Goal: Information Seeking & Learning: Learn about a topic

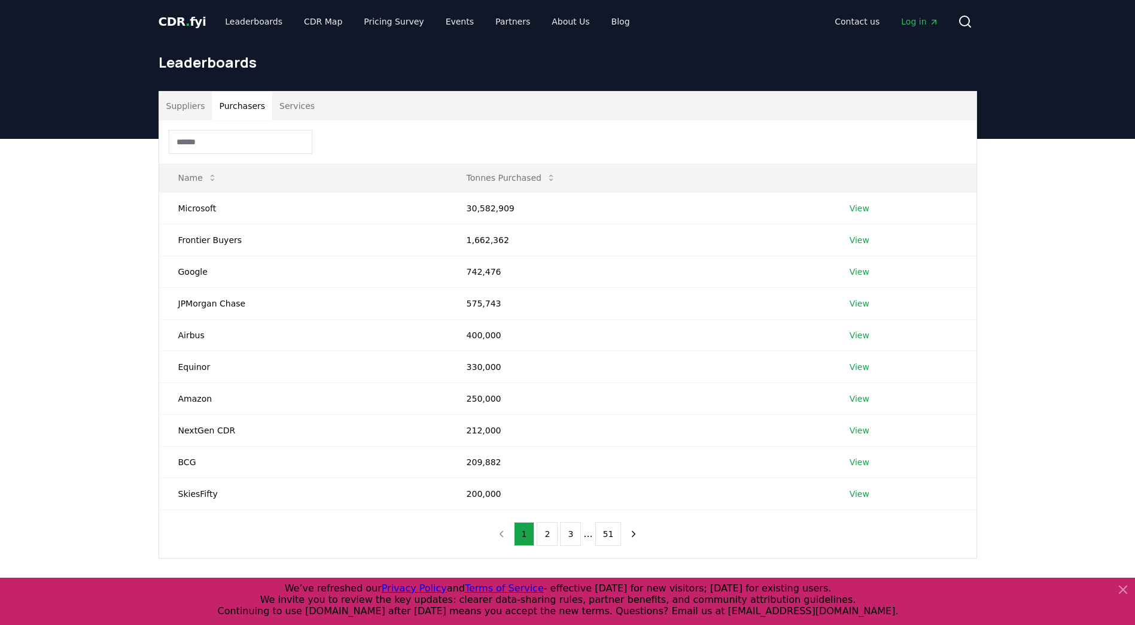
click at [240, 108] on button "Purchasers" at bounding box center [242, 106] width 60 height 29
click at [549, 534] on button "2" at bounding box center [547, 534] width 21 height 24
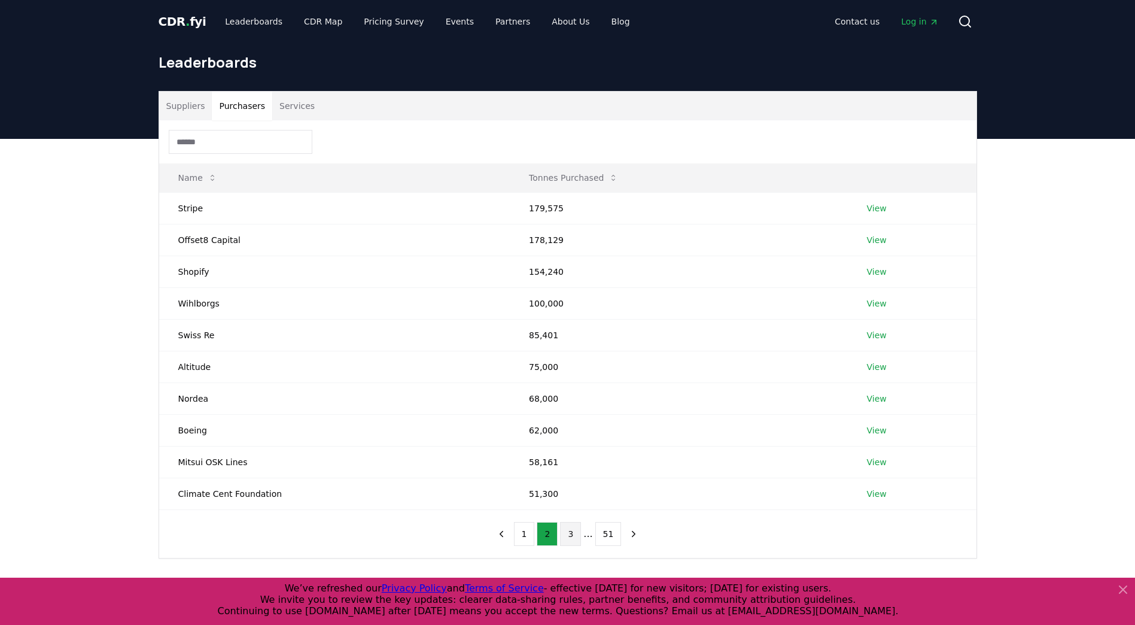
click at [577, 531] on button "3" at bounding box center [570, 534] width 21 height 24
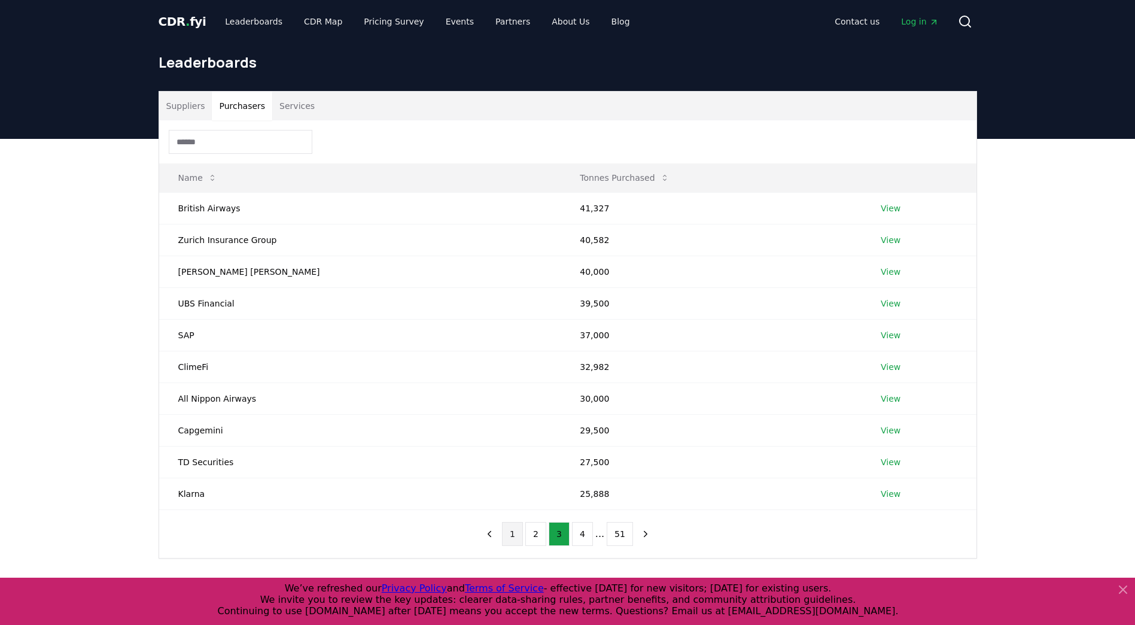
click at [518, 534] on button "1" at bounding box center [512, 534] width 21 height 24
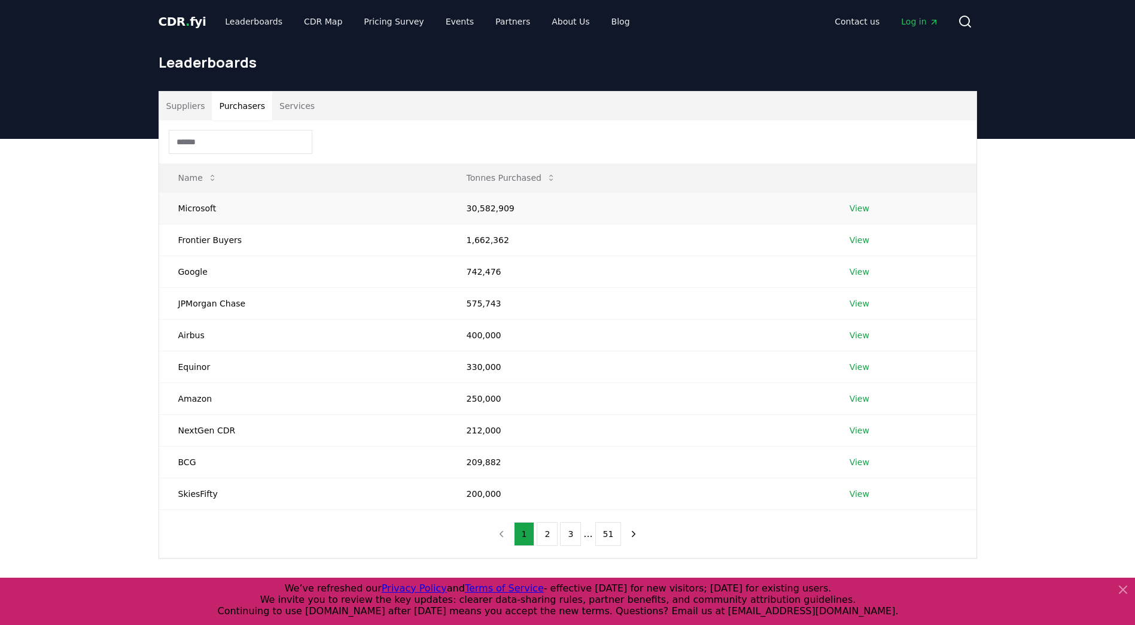
click at [853, 209] on link "View" at bounding box center [860, 208] width 20 height 12
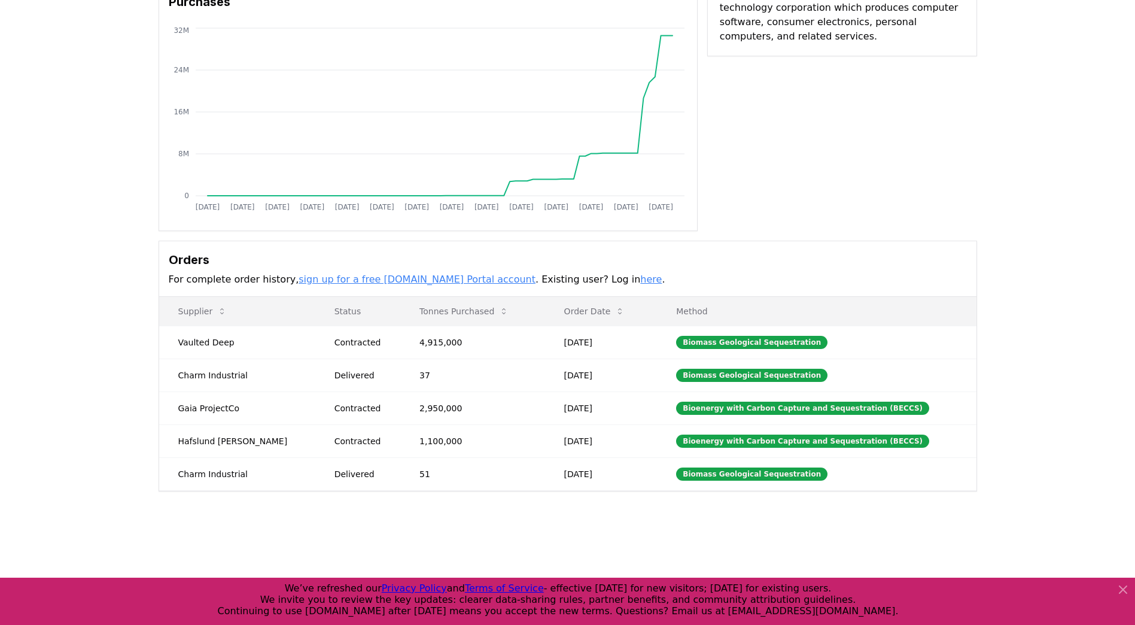
scroll to position [120, 0]
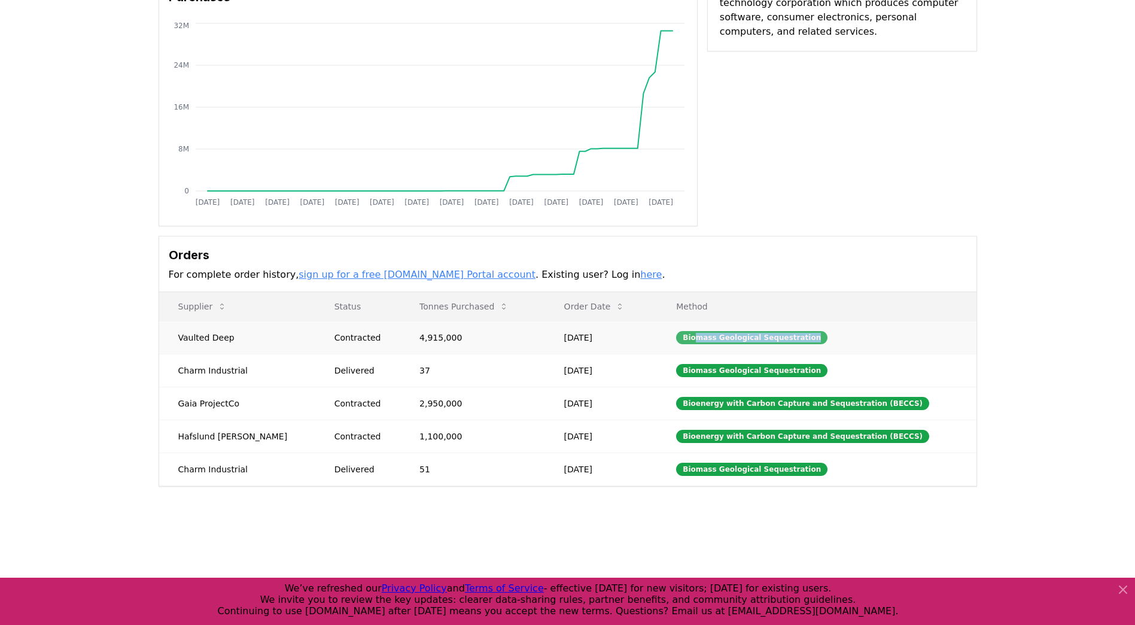
drag, startPoint x: 692, startPoint y: 340, endPoint x: 801, endPoint y: 331, distance: 109.3
click at [801, 331] on div "Biomass Geological Sequestration" at bounding box center [751, 337] width 151 height 13
drag, startPoint x: 801, startPoint y: 331, endPoint x: 802, endPoint y: 340, distance: 9.7
click at [801, 342] on div "Biomass Geological Sequestration" at bounding box center [751, 337] width 151 height 13
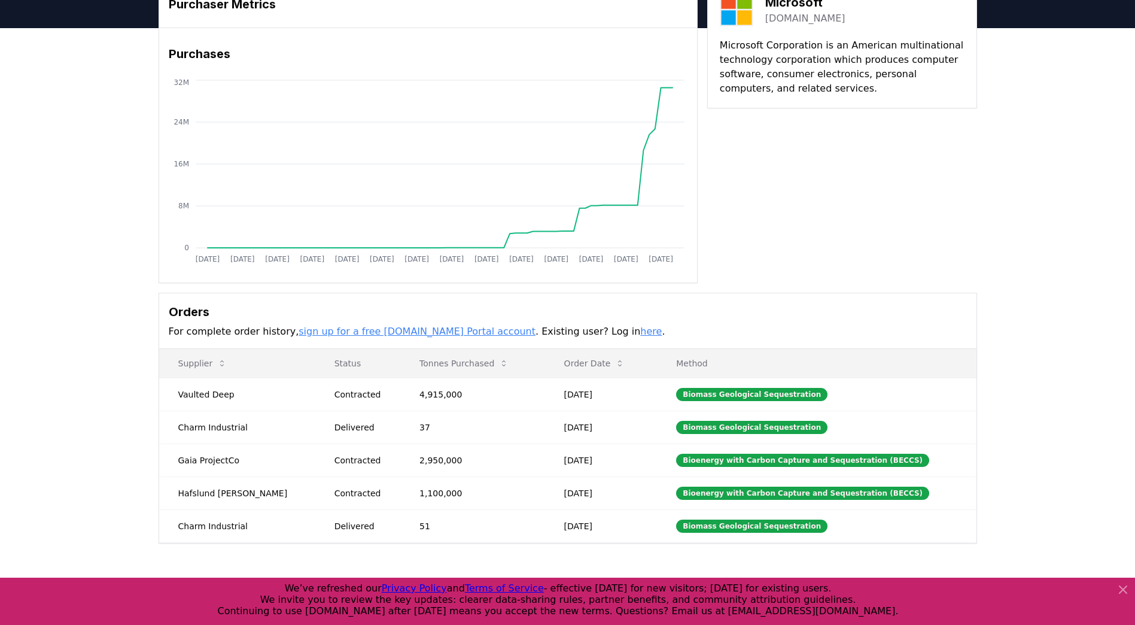
scroll to position [179, 0]
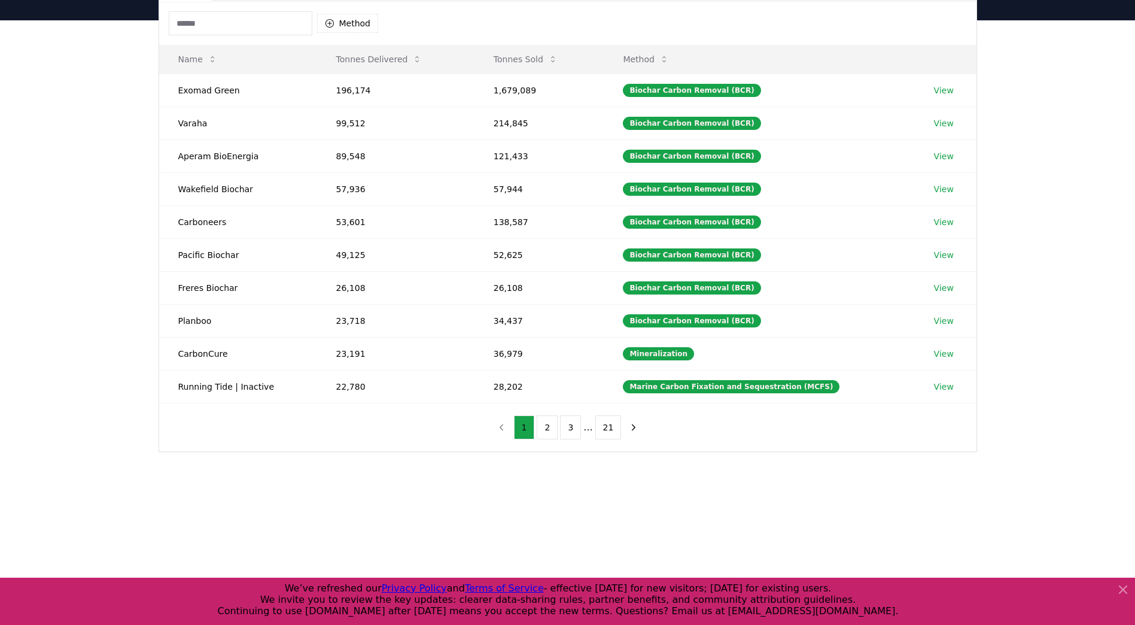
scroll to position [120, 0]
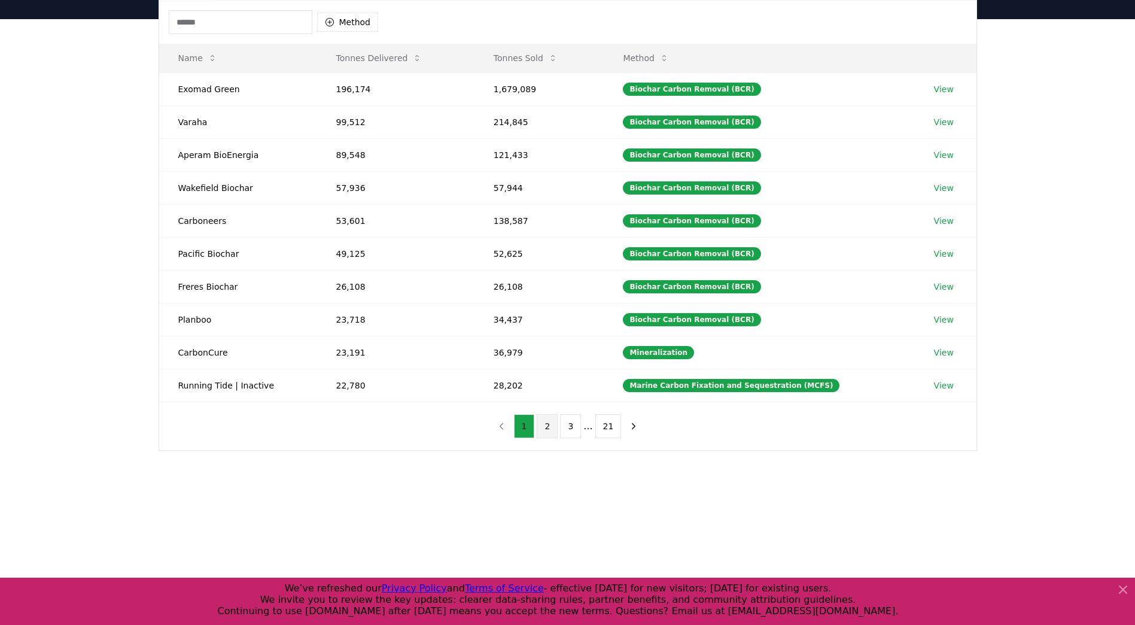
click at [558, 424] on button "2" at bounding box center [547, 426] width 21 height 24
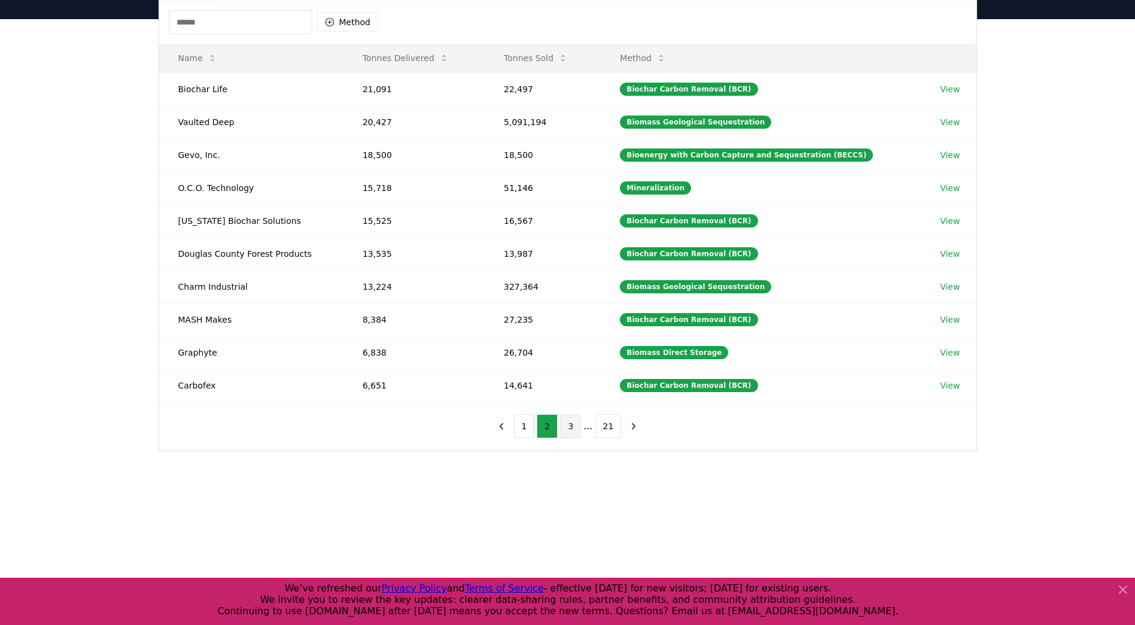
click at [574, 428] on button "3" at bounding box center [570, 426] width 21 height 24
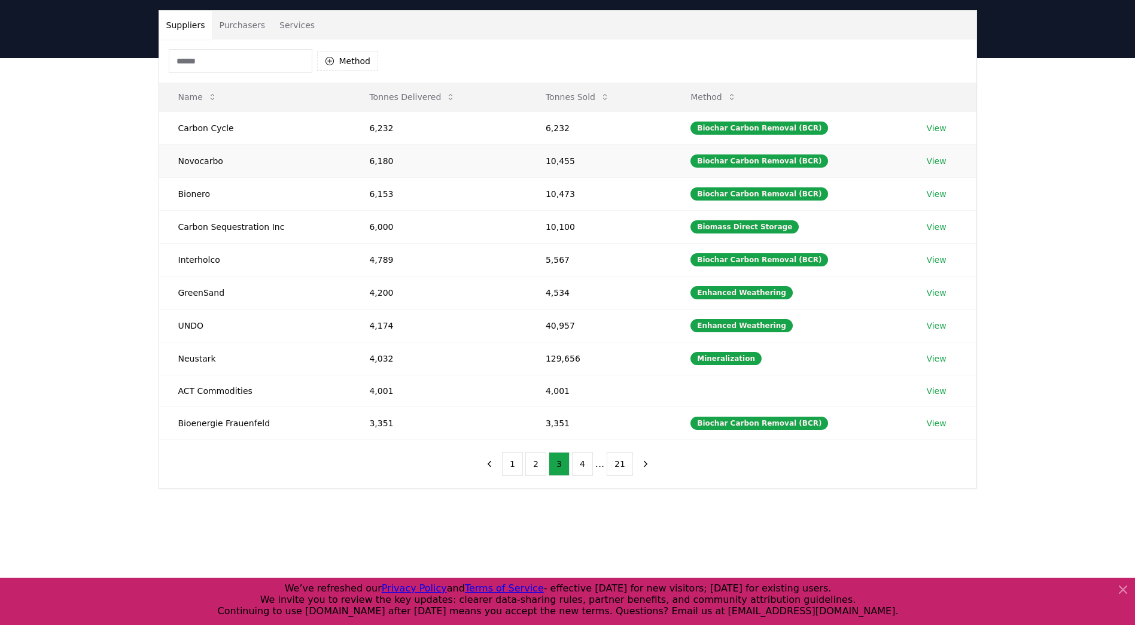
scroll to position [60, 0]
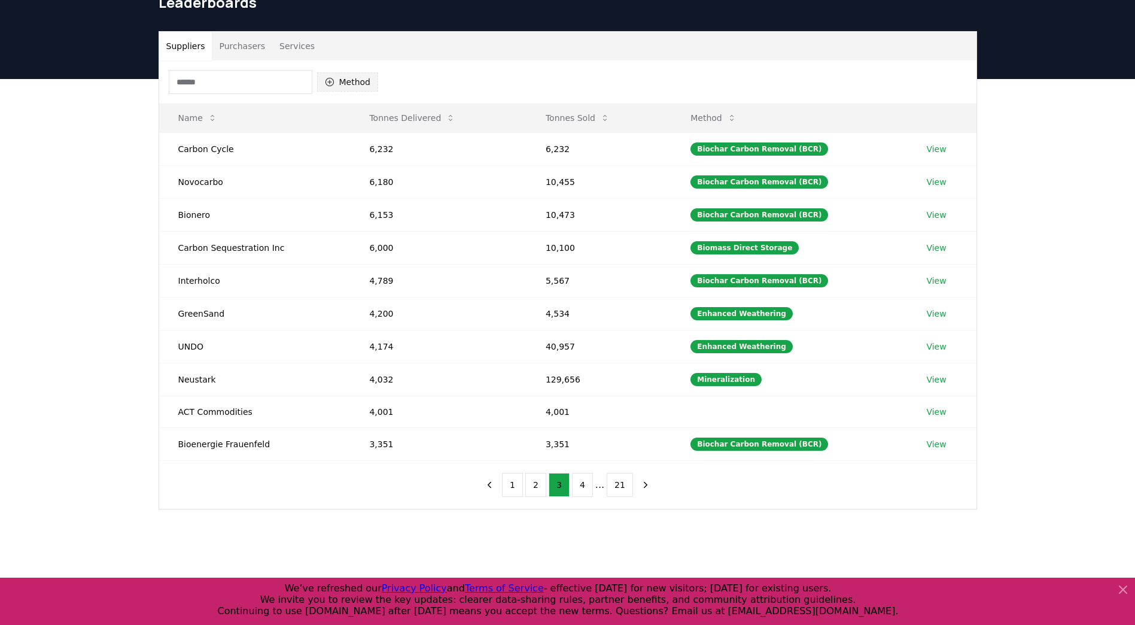
click at [369, 86] on button "Method" at bounding box center [348, 81] width 62 height 19
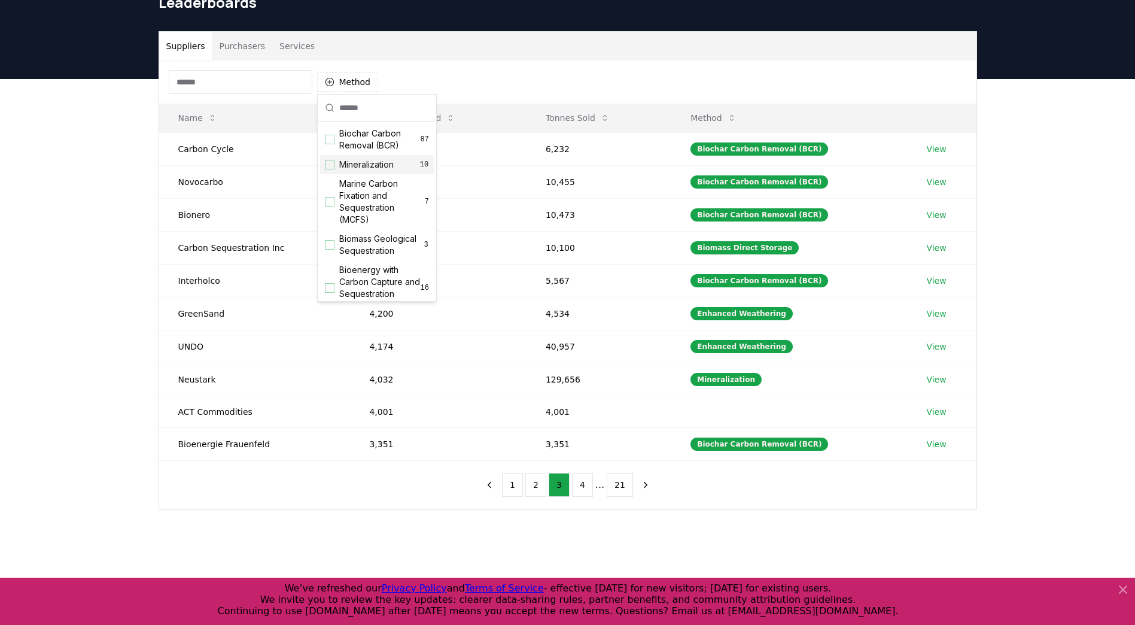
drag, startPoint x: 485, startPoint y: 69, endPoint x: 388, endPoint y: 78, distance: 97.9
click at [484, 69] on div "Method" at bounding box center [567, 81] width 817 height 43
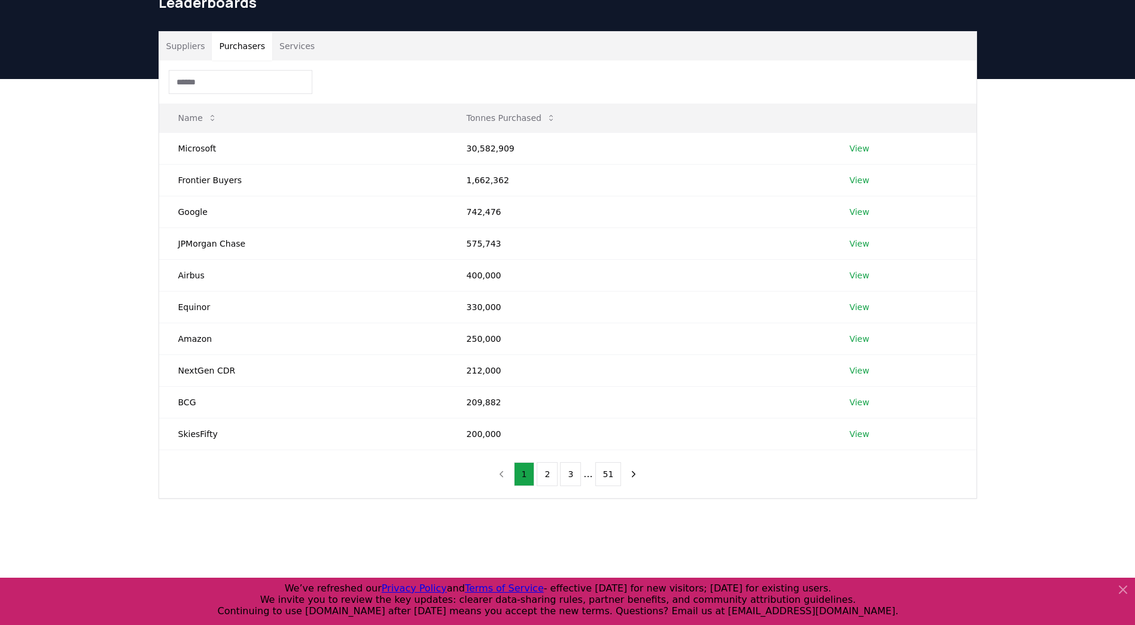
click at [248, 51] on button "Purchasers" at bounding box center [242, 46] width 60 height 29
click at [865, 145] on link "View" at bounding box center [860, 148] width 20 height 12
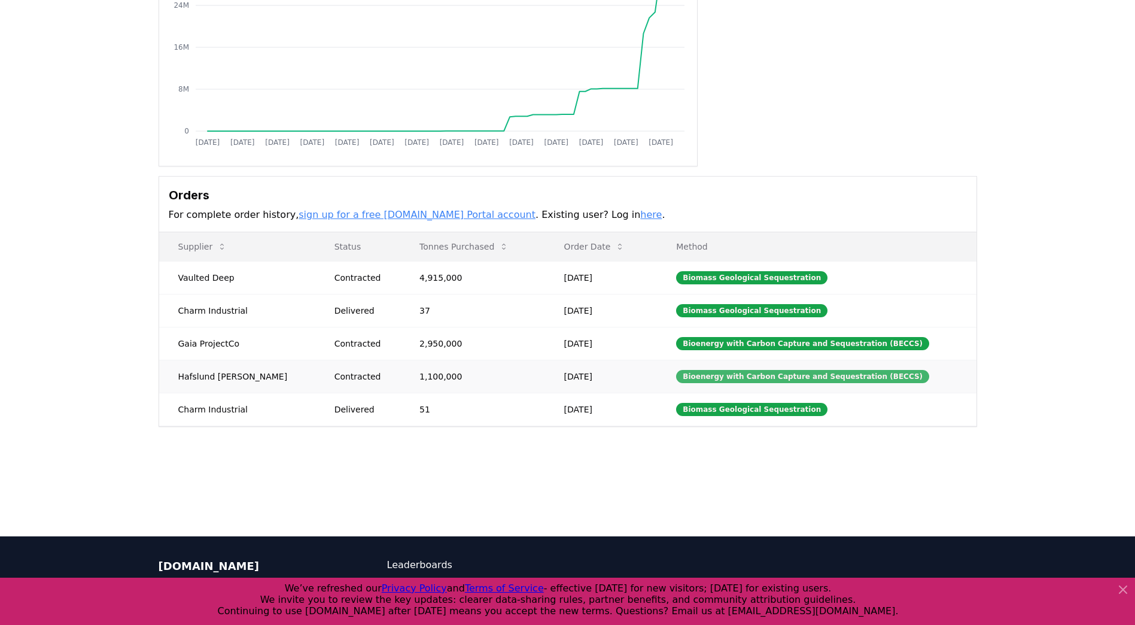
scroll to position [120, 0]
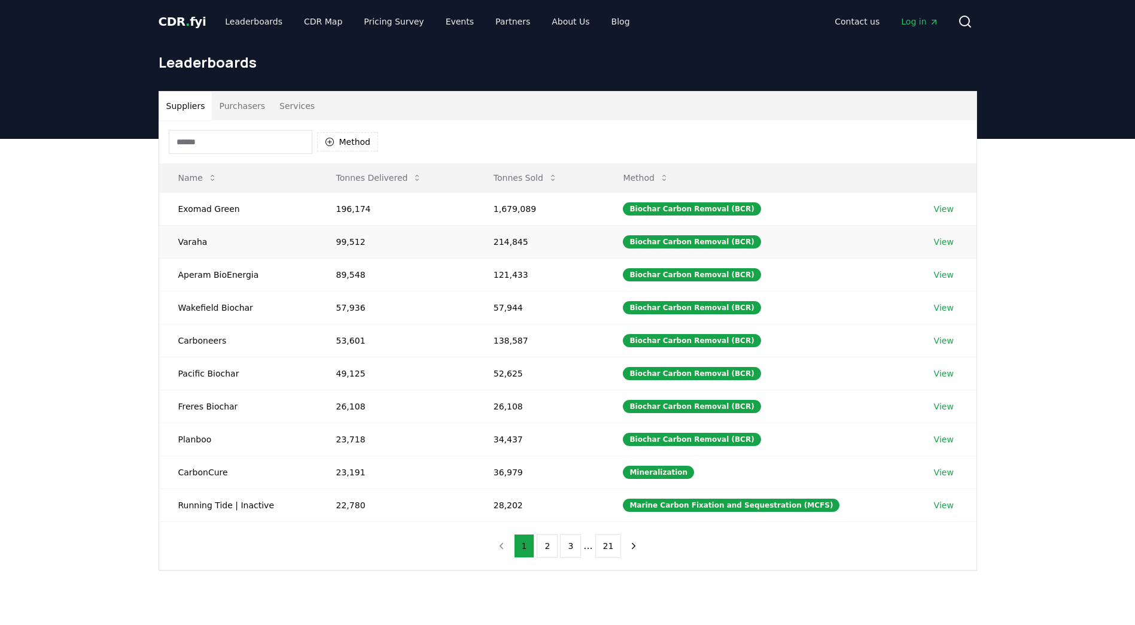
scroll to position [60, 0]
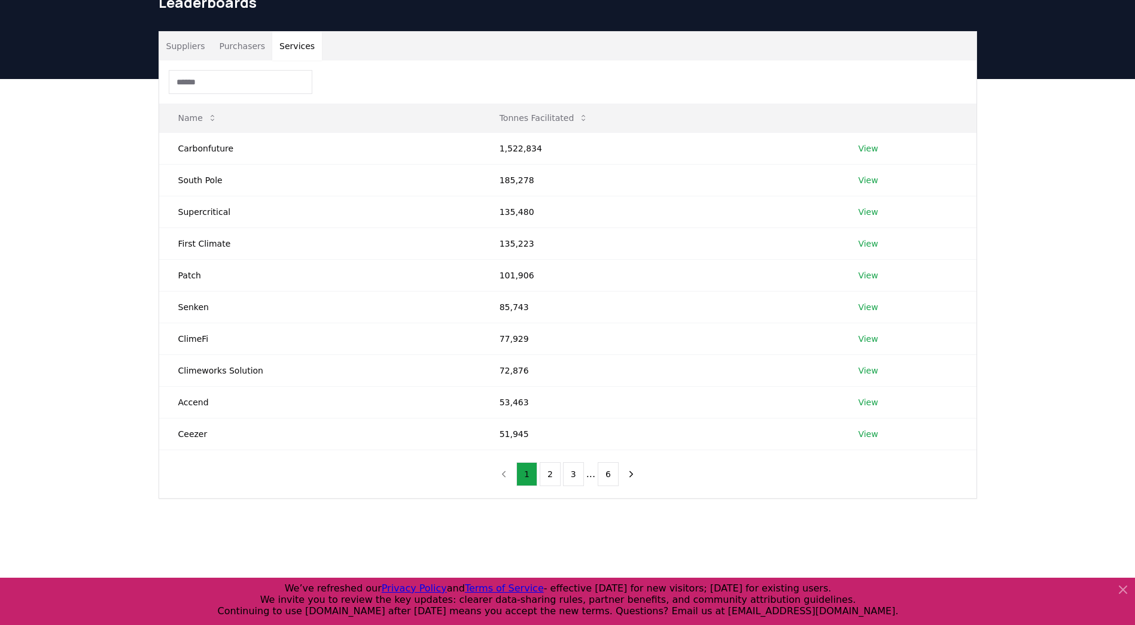
click at [281, 45] on button "Services" at bounding box center [297, 46] width 50 height 29
click at [235, 36] on button "Purchasers" at bounding box center [242, 46] width 60 height 29
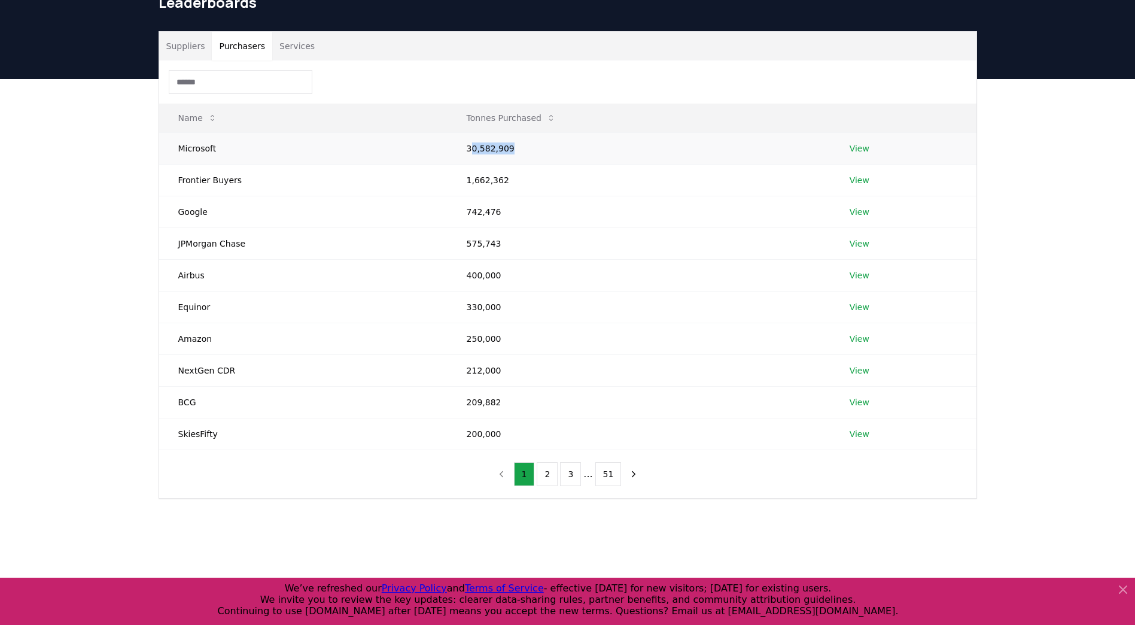
drag, startPoint x: 468, startPoint y: 142, endPoint x: 507, endPoint y: 141, distance: 39.5
click at [507, 141] on td "30,582,909" at bounding box center [639, 148] width 383 height 32
drag, startPoint x: 507, startPoint y: 141, endPoint x: 486, endPoint y: 151, distance: 23.8
click at [486, 151] on td "30,582,909" at bounding box center [639, 148] width 383 height 32
drag, startPoint x: 468, startPoint y: 147, endPoint x: 510, endPoint y: 148, distance: 41.3
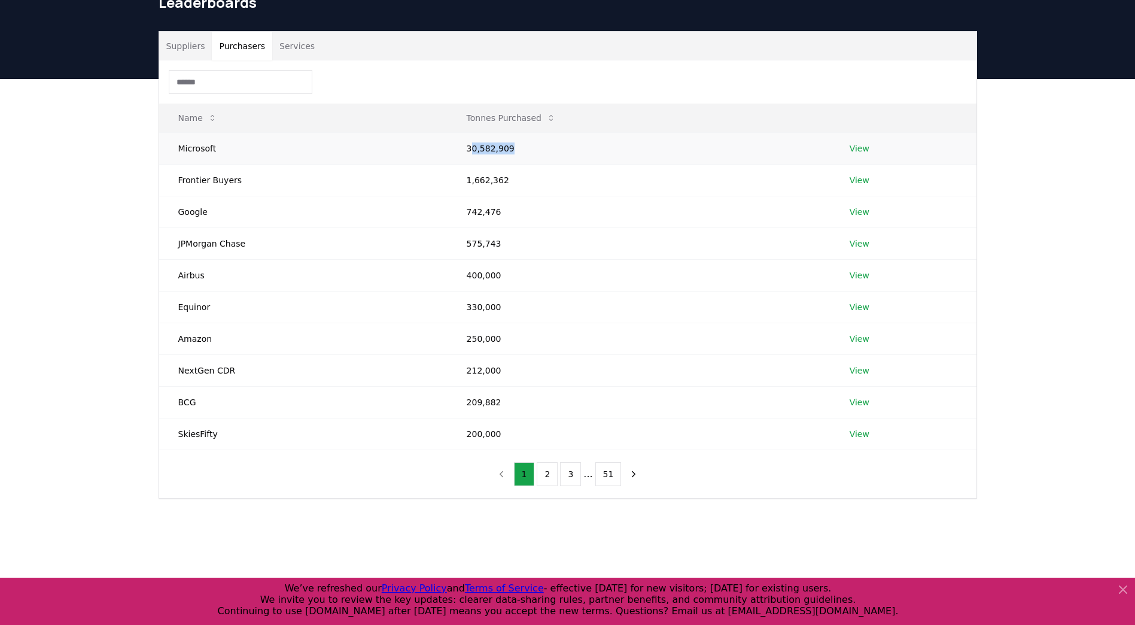
click at [510, 148] on td "30,582,909" at bounding box center [639, 148] width 383 height 32
drag, startPoint x: 510, startPoint y: 148, endPoint x: 539, endPoint y: 206, distance: 64.5
click at [539, 206] on td "742,476" at bounding box center [639, 212] width 383 height 32
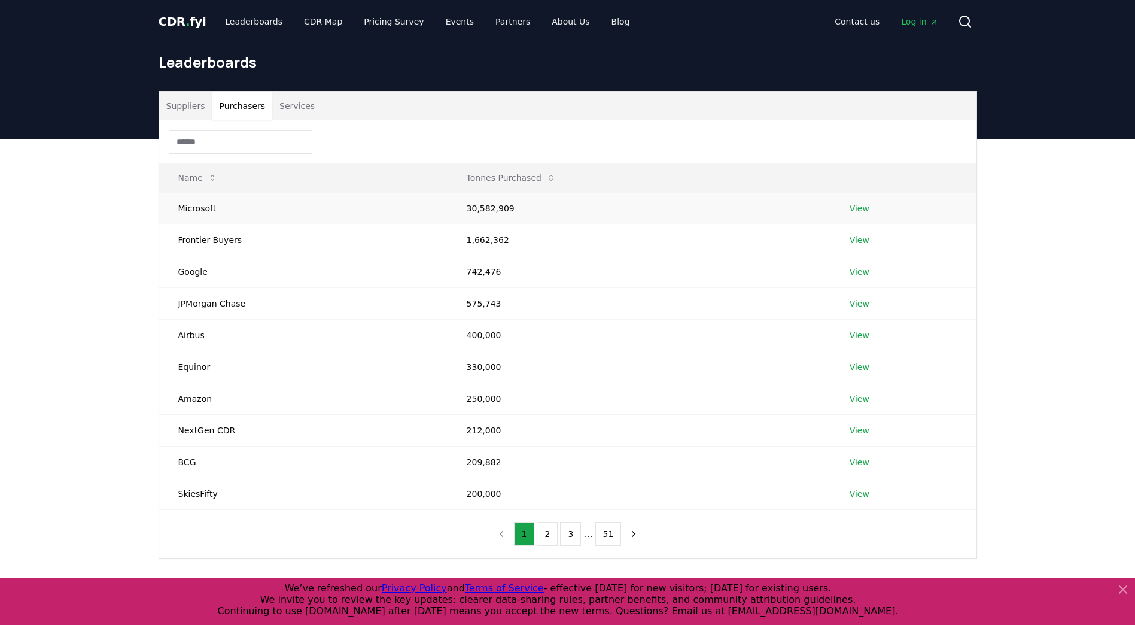
click at [211, 209] on td "Microsoft" at bounding box center [303, 208] width 288 height 32
click at [858, 208] on link "View" at bounding box center [860, 208] width 20 height 12
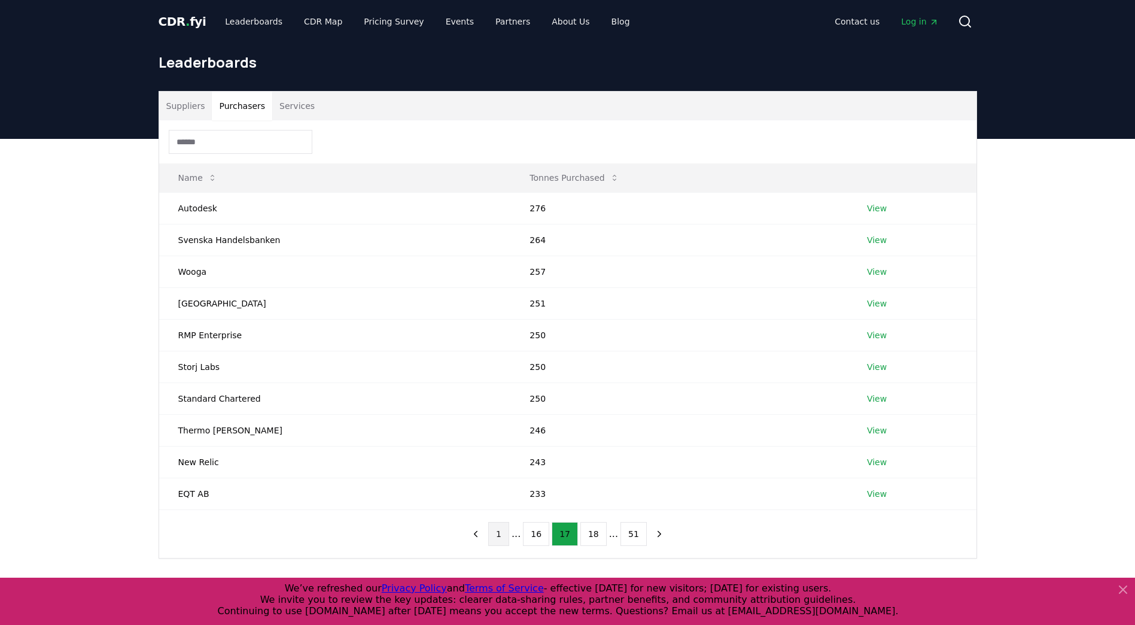
click at [506, 532] on button "1" at bounding box center [498, 534] width 21 height 24
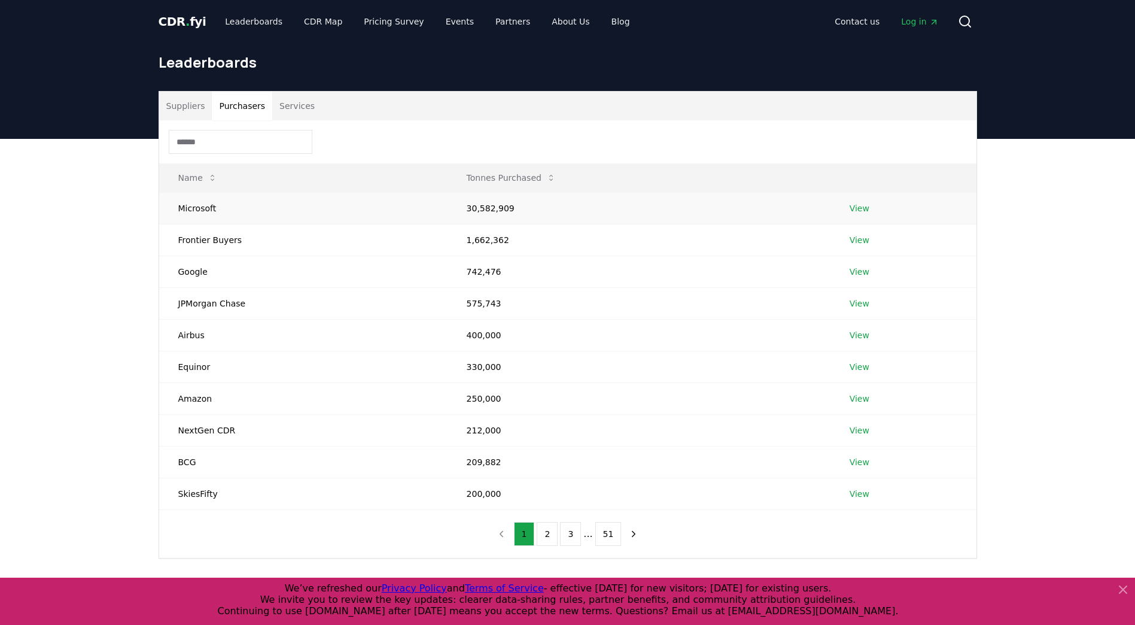
click at [217, 211] on td "Microsoft" at bounding box center [303, 208] width 288 height 32
click at [853, 209] on link "View" at bounding box center [860, 208] width 20 height 12
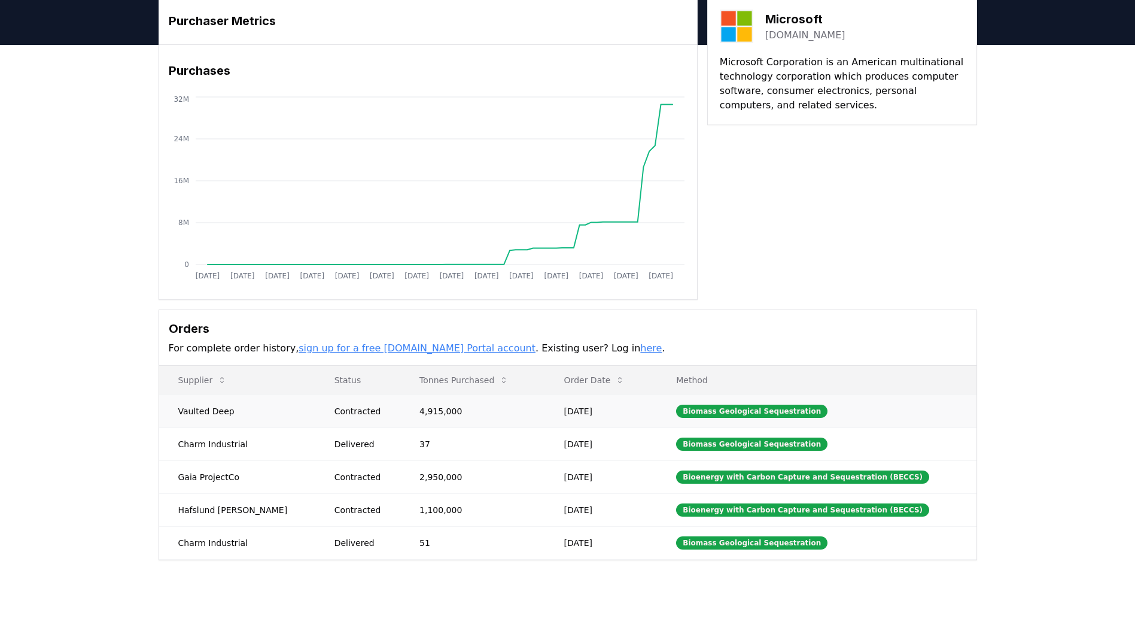
scroll to position [60, 0]
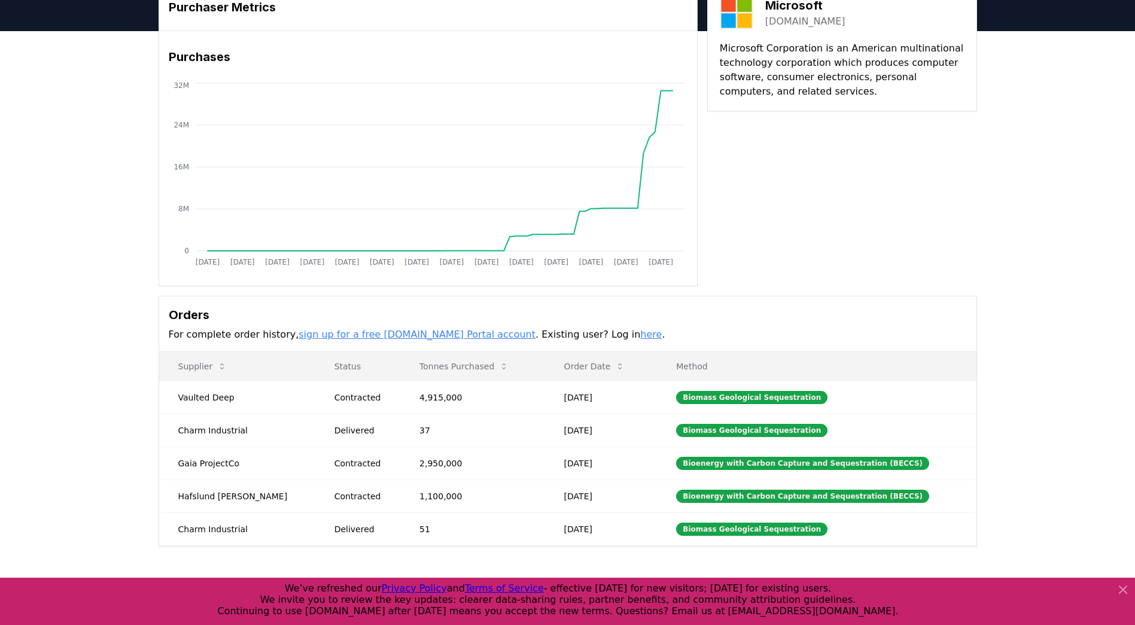
click at [380, 334] on link "sign up for a free CDR.fyi Portal account" at bounding box center [417, 333] width 237 height 11
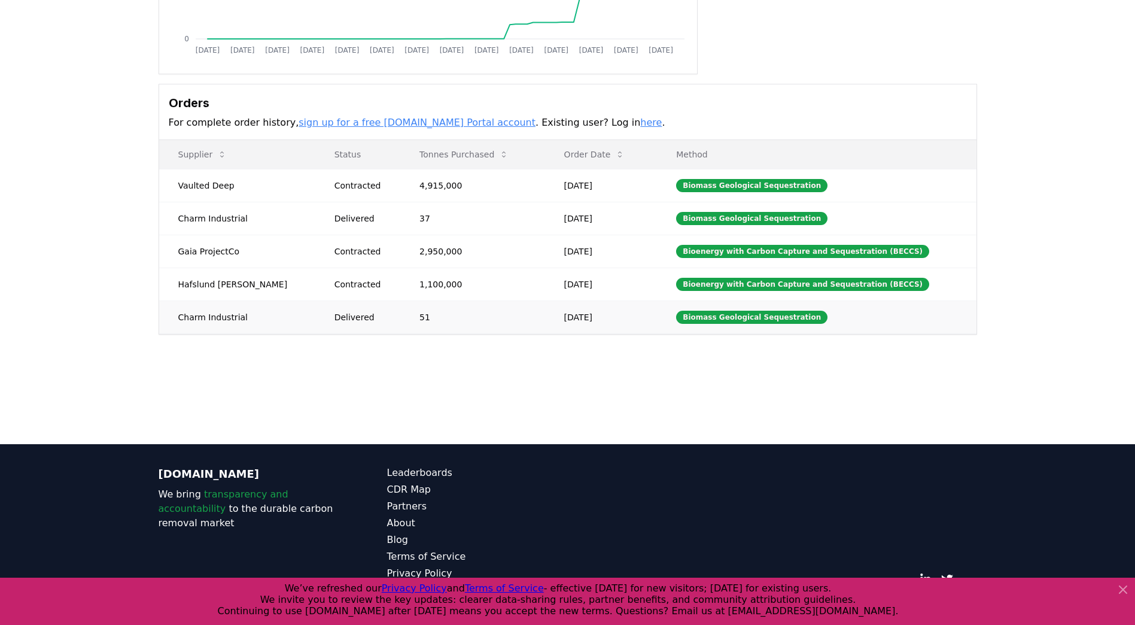
scroll to position [282, 0]
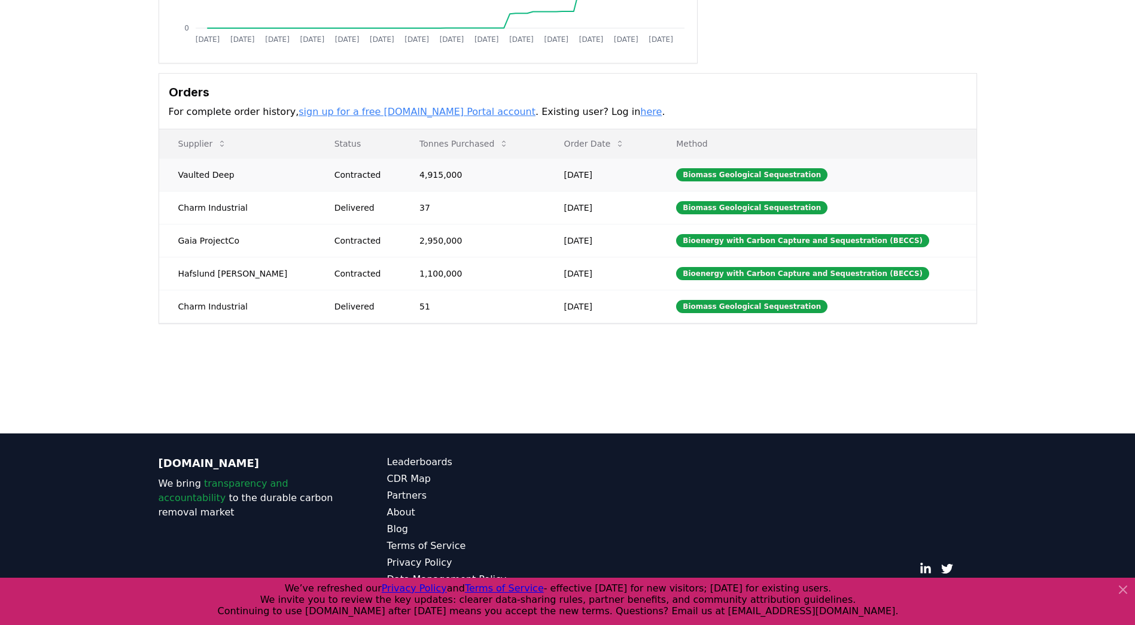
click at [710, 184] on td "Biomass Geological Sequestration" at bounding box center [816, 174] width 319 height 33
click at [711, 176] on div "Biomass Geological Sequestration" at bounding box center [751, 174] width 151 height 13
click at [711, 175] on div "Biomass Geological Sequestration" at bounding box center [751, 174] width 151 height 13
drag, startPoint x: 711, startPoint y: 175, endPoint x: 653, endPoint y: 190, distance: 59.2
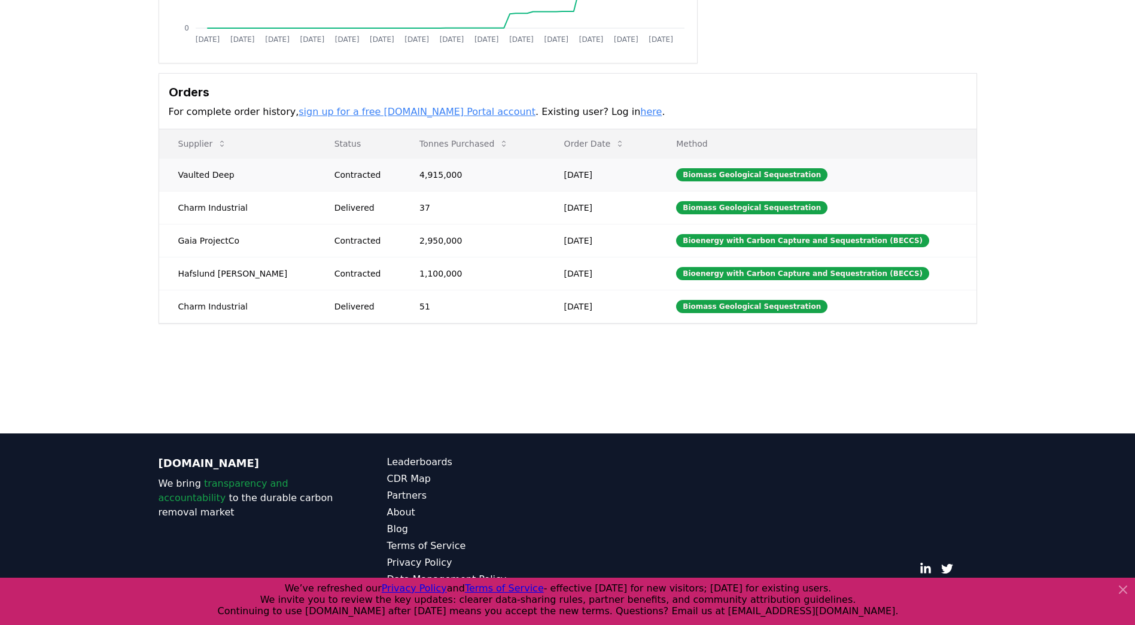
click at [653, 190] on td "Jul 17, 2025" at bounding box center [601, 174] width 112 height 33
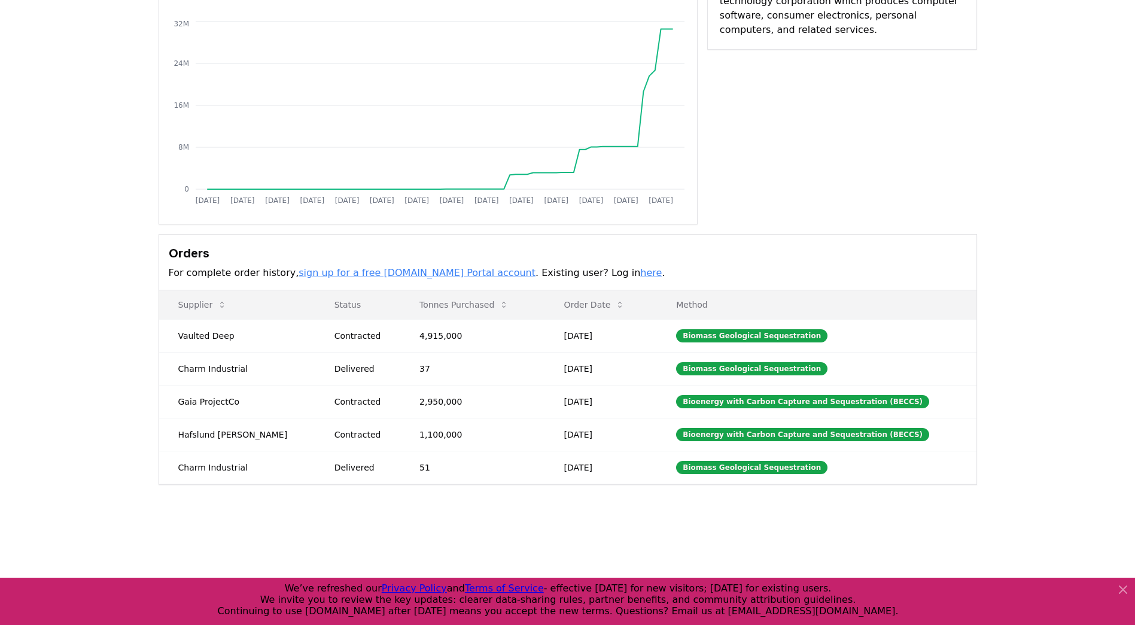
scroll to position [0, 0]
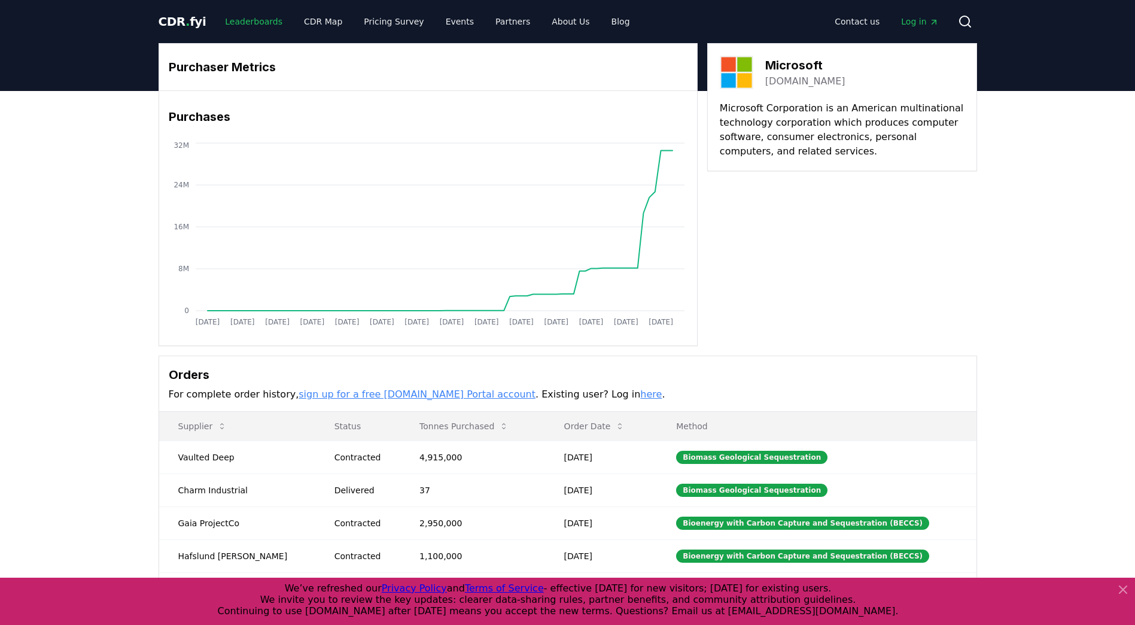
click at [245, 20] on link "Leaderboards" at bounding box center [253, 22] width 77 height 22
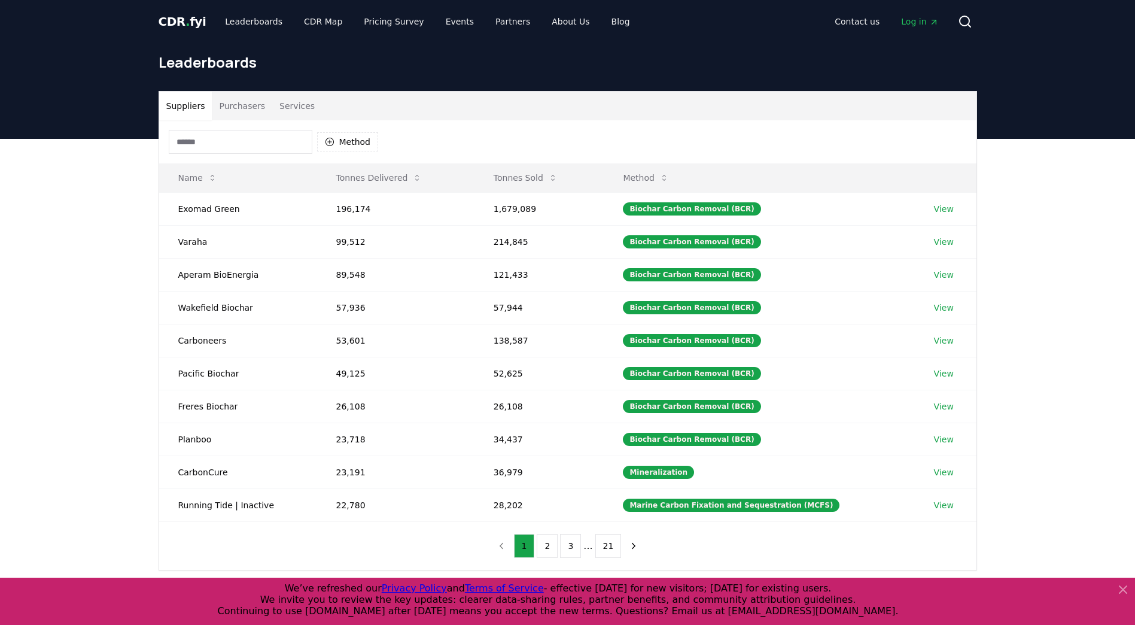
click at [254, 108] on button "Purchasers" at bounding box center [242, 106] width 60 height 29
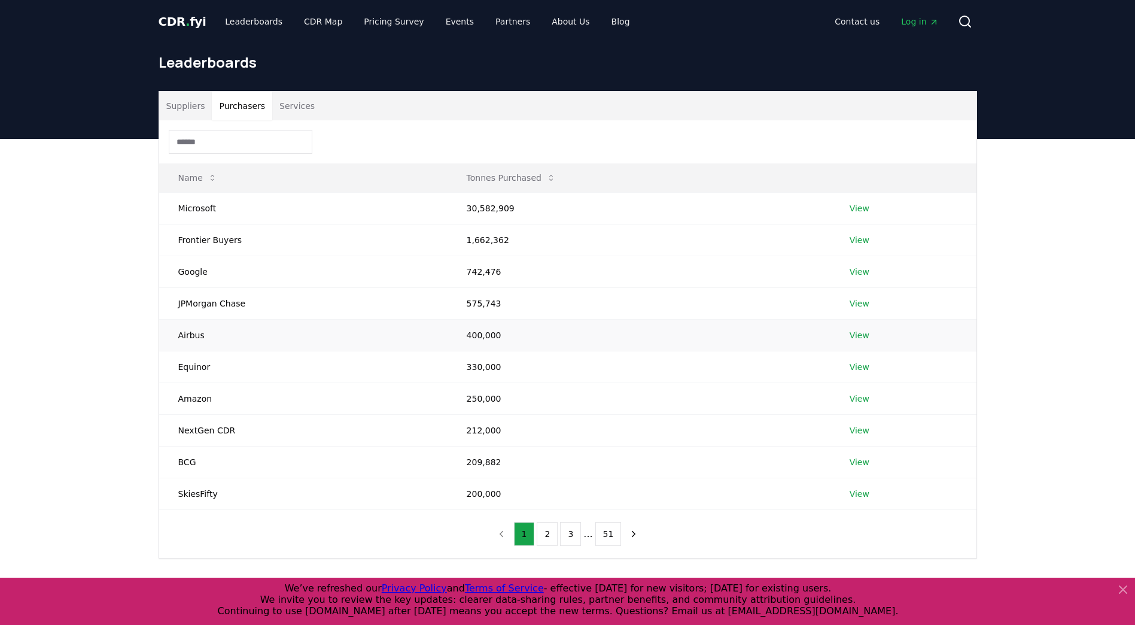
click at [861, 335] on link "View" at bounding box center [860, 335] width 20 height 12
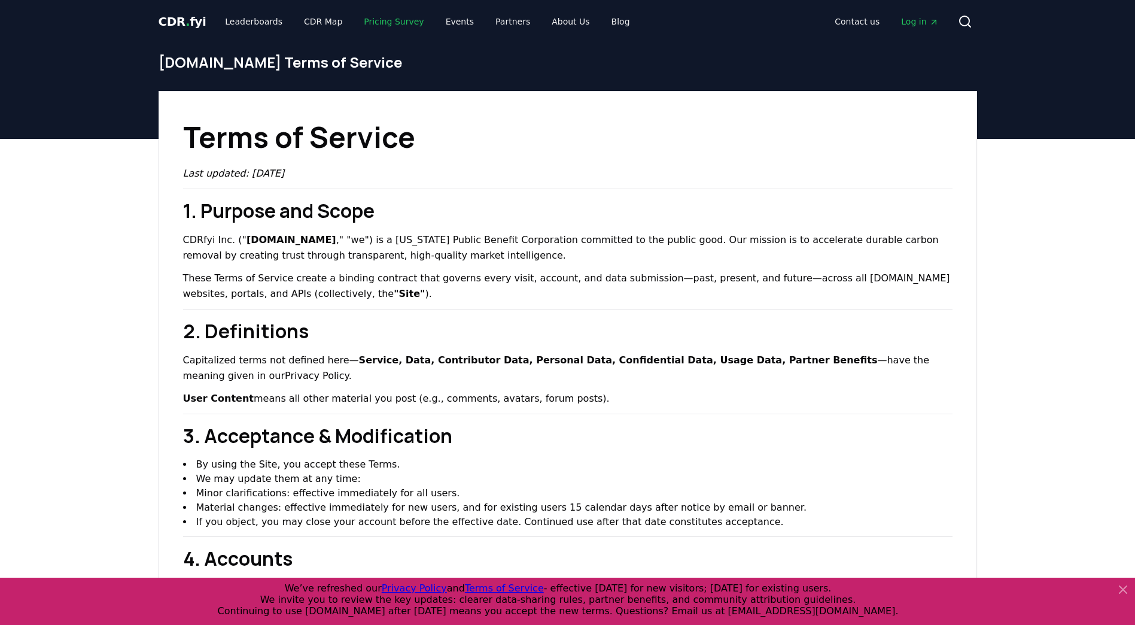
click at [381, 23] on link "Pricing Survey" at bounding box center [393, 22] width 79 height 22
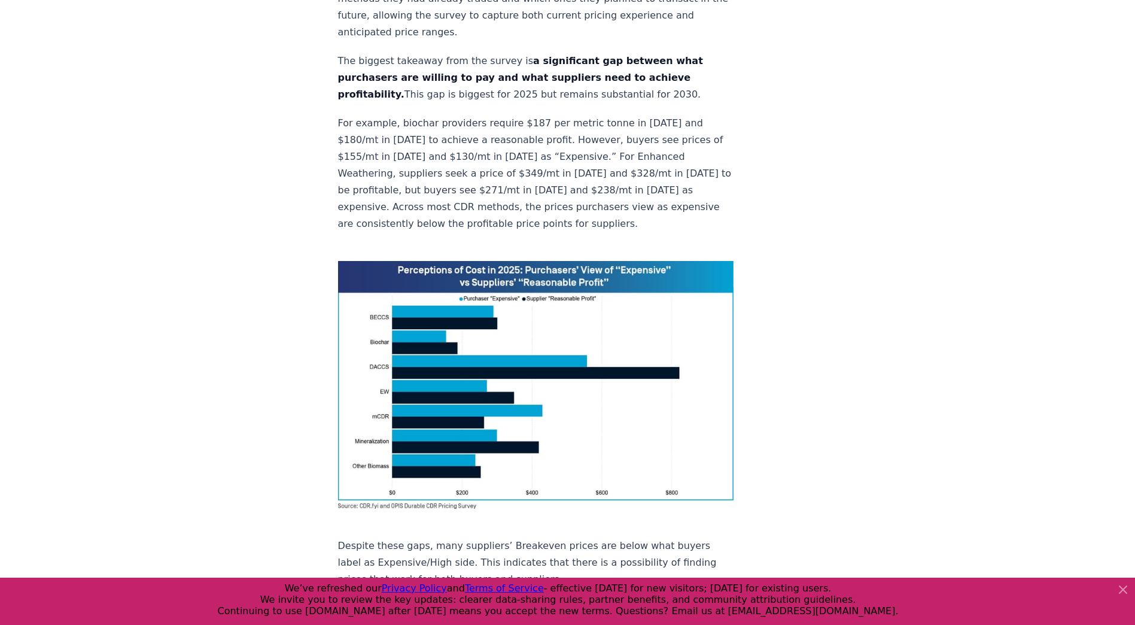
scroll to position [778, 0]
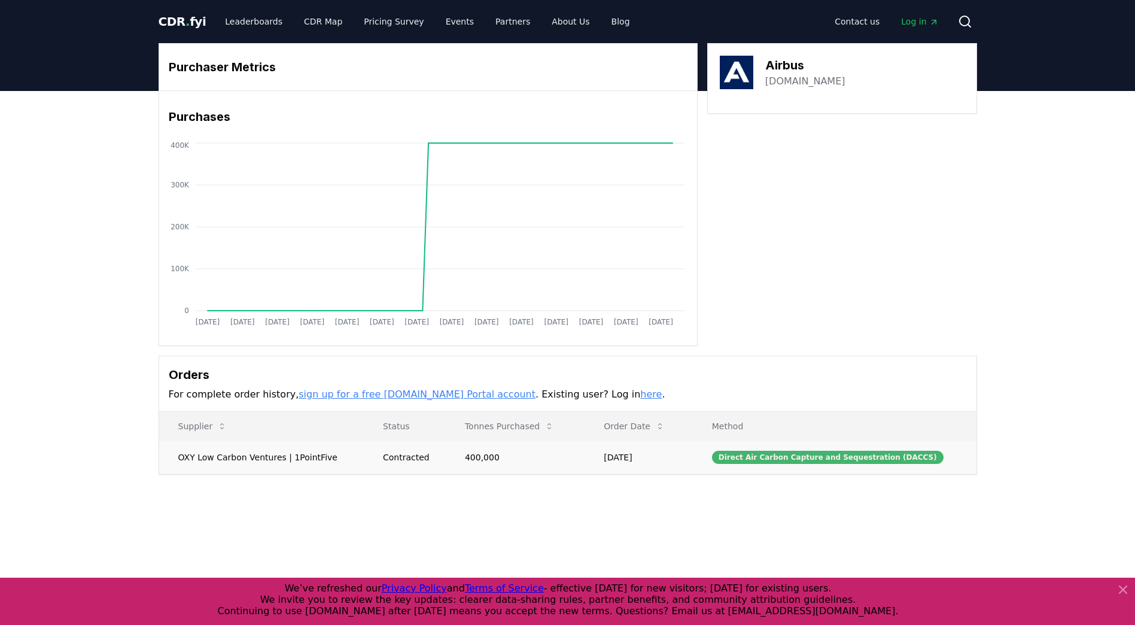
click at [782, 460] on div "Direct Air Carbon Capture and Sequestration (DACCS)" at bounding box center [828, 457] width 232 height 13
click at [647, 455] on td "[DATE]" at bounding box center [639, 456] width 108 height 33
click at [487, 459] on td "400,000" at bounding box center [515, 456] width 139 height 33
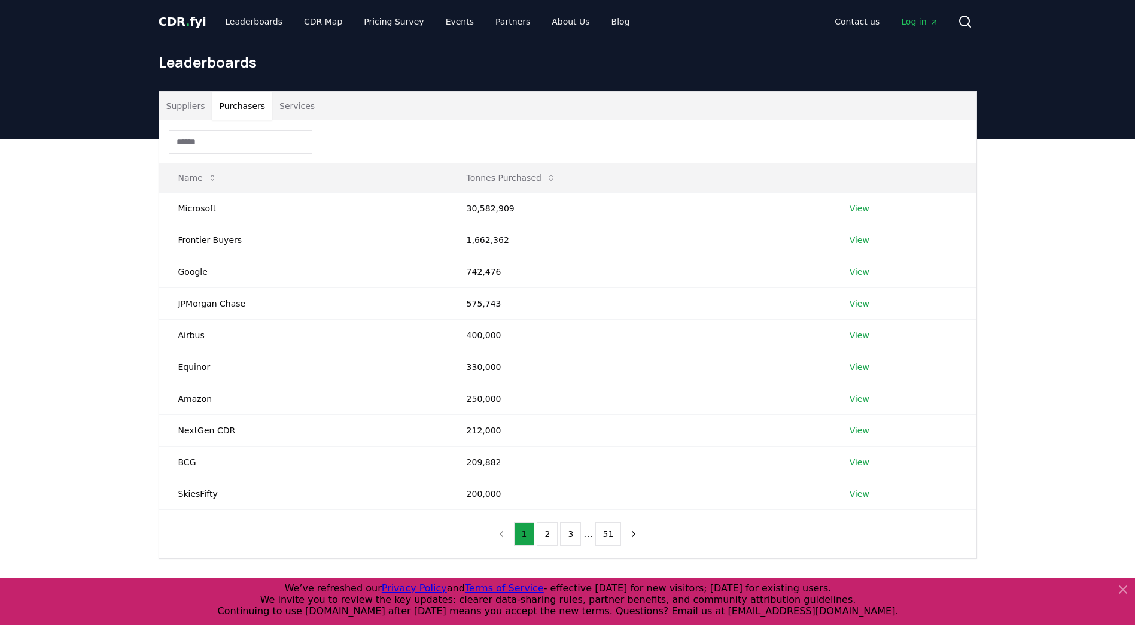
click at [248, 105] on button "Purchasers" at bounding box center [242, 106] width 60 height 29
click at [857, 336] on link "View" at bounding box center [860, 335] width 20 height 12
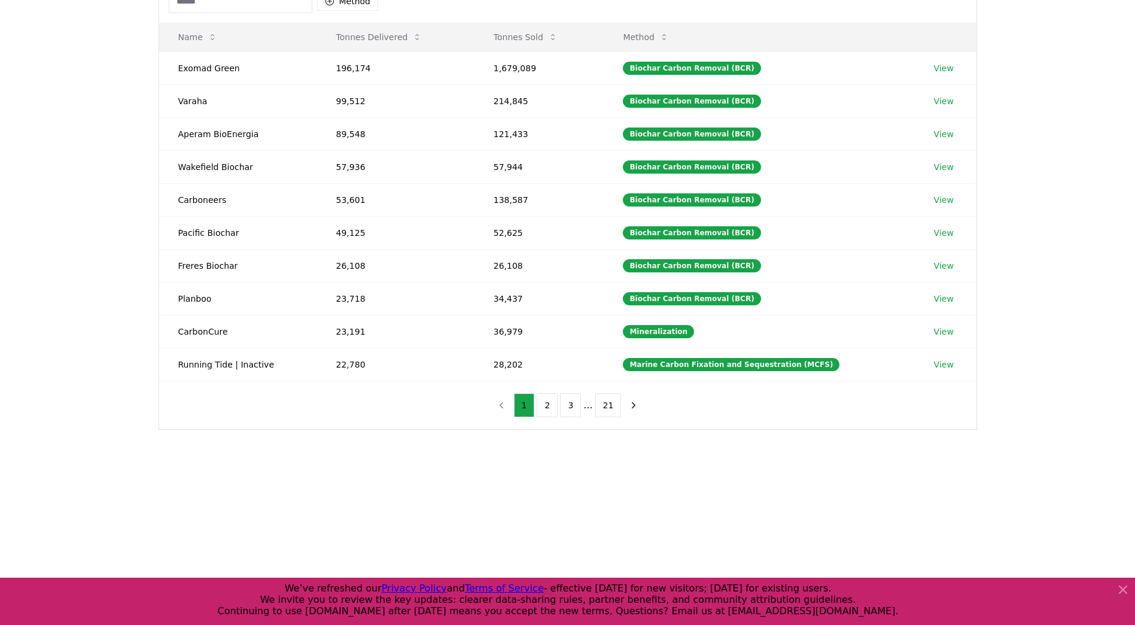
scroll to position [179, 0]
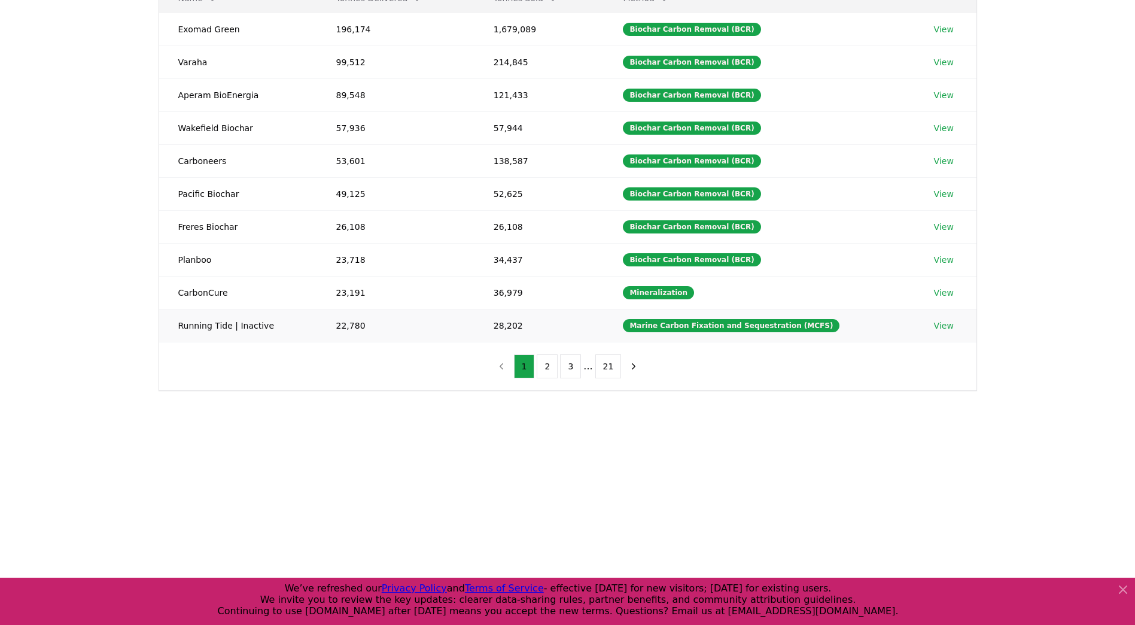
click at [940, 328] on link "View" at bounding box center [944, 326] width 20 height 12
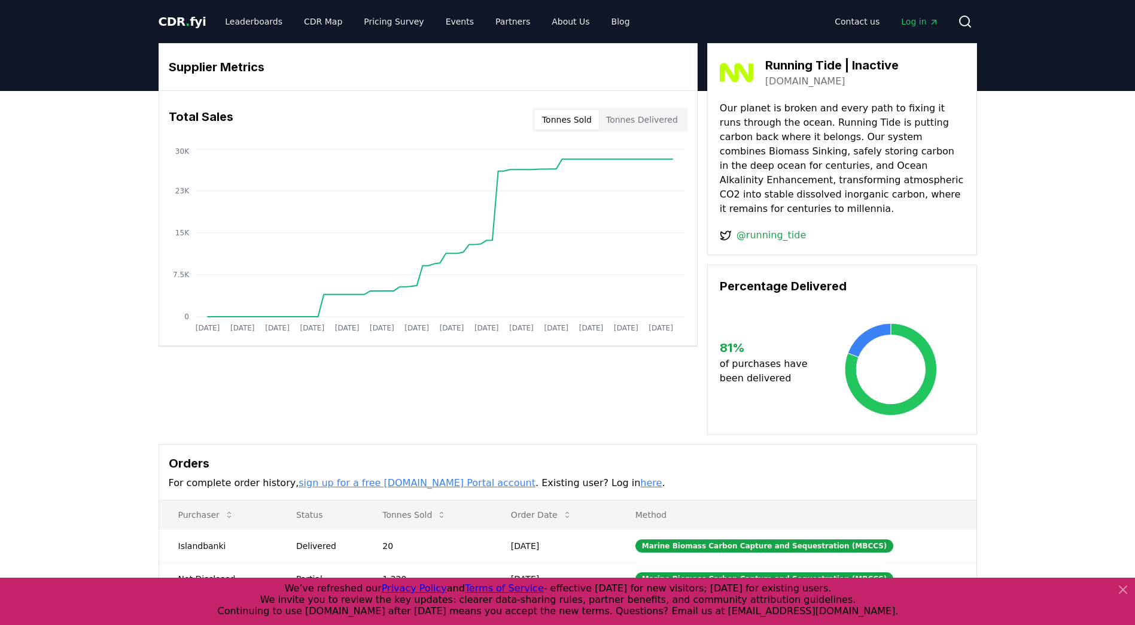
click at [580, 121] on button "Tonnes Sold" at bounding box center [567, 119] width 64 height 19
click at [634, 119] on button "Tonnes Delivered" at bounding box center [642, 119] width 86 height 19
click at [586, 119] on button "Tonnes Sold" at bounding box center [567, 119] width 64 height 19
click at [631, 119] on button "Tonnes Delivered" at bounding box center [642, 119] width 86 height 19
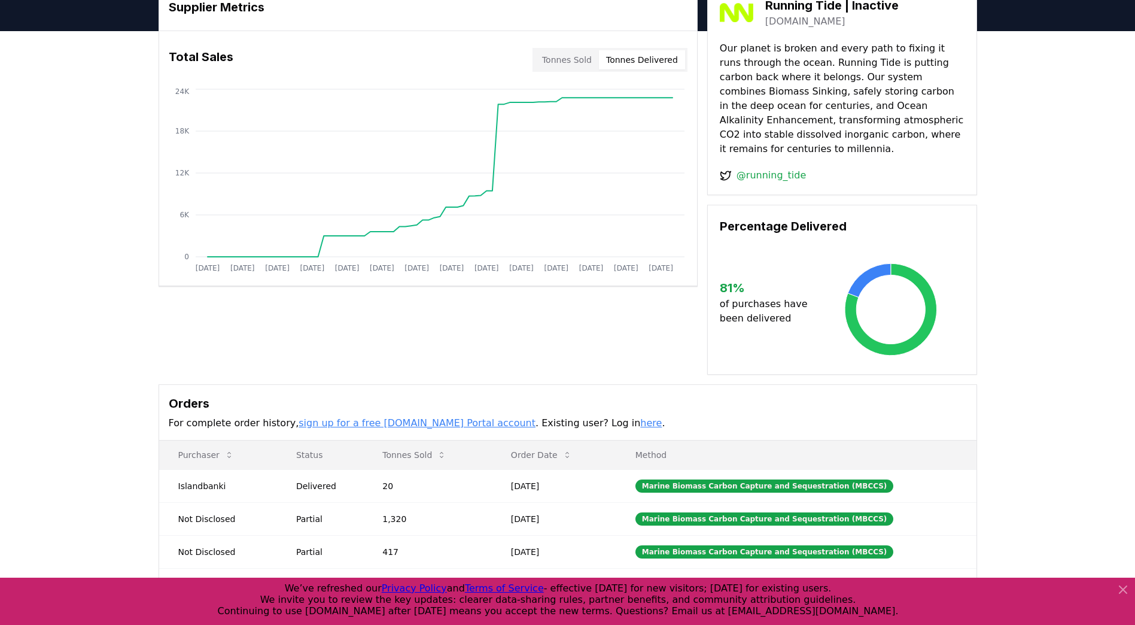
scroll to position [120, 0]
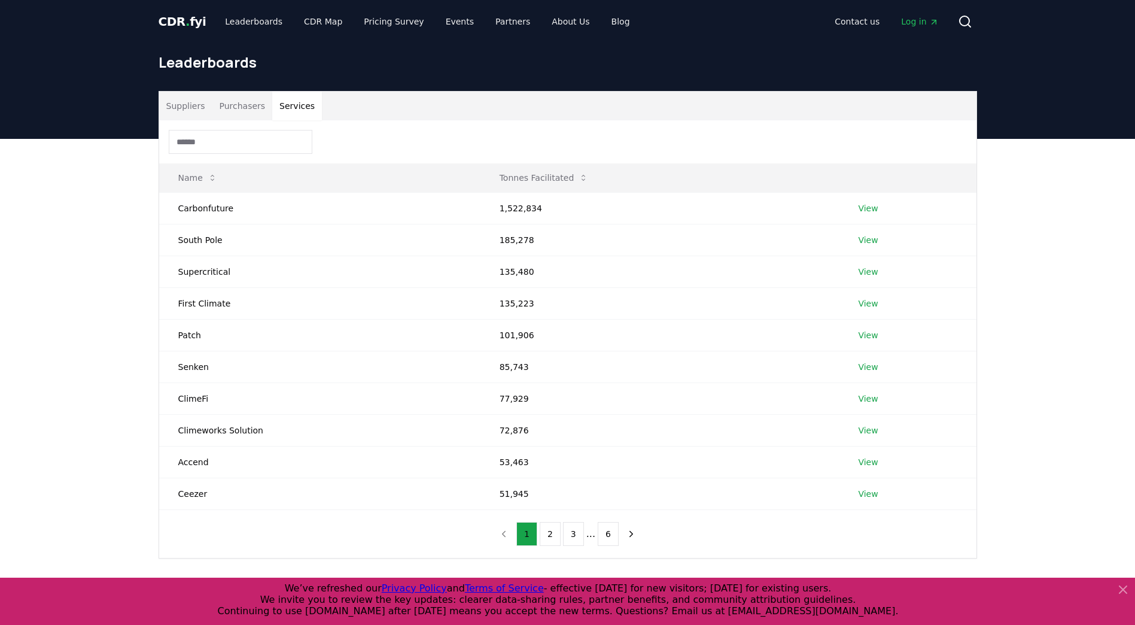
click at [293, 102] on button "Services" at bounding box center [297, 106] width 50 height 29
click at [243, 108] on button "Purchasers" at bounding box center [242, 106] width 60 height 29
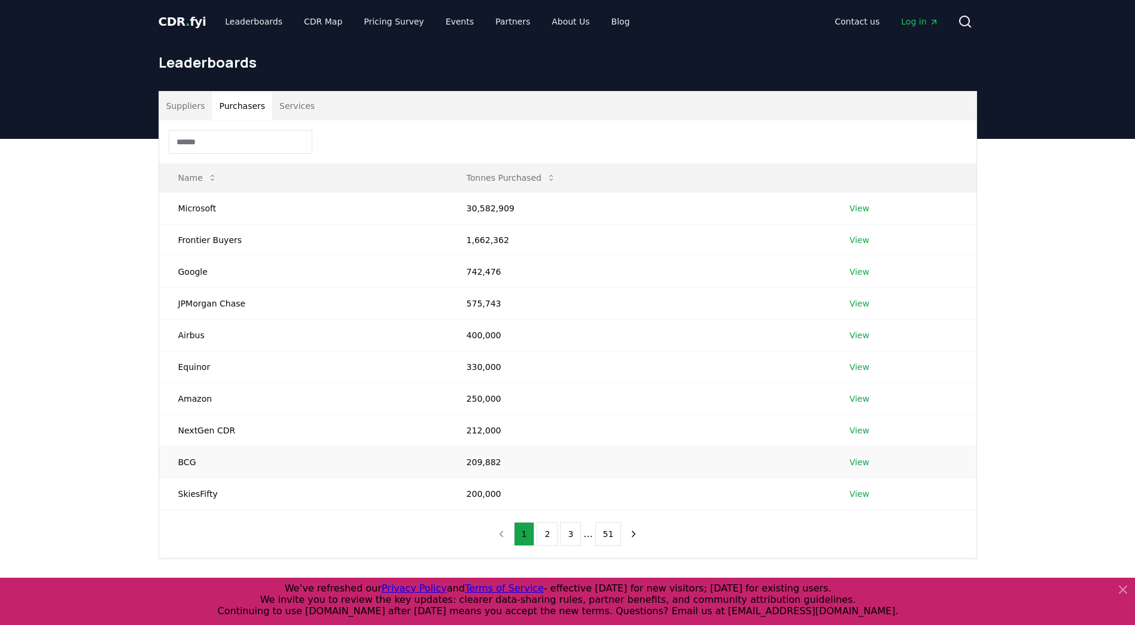
scroll to position [120, 0]
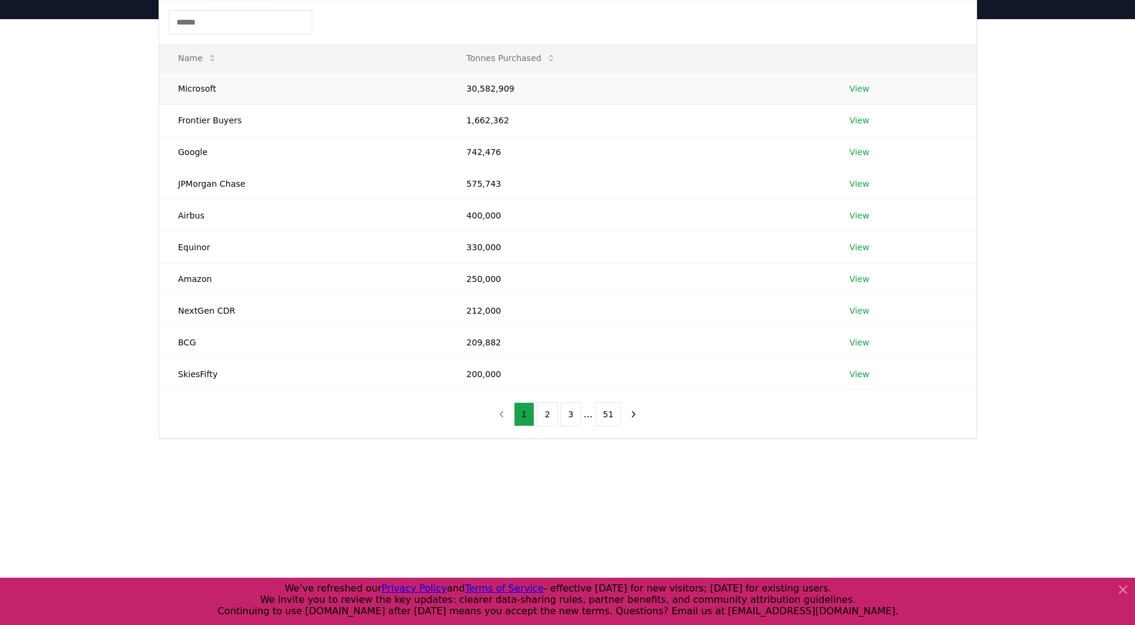
click at [857, 89] on link "View" at bounding box center [860, 89] width 20 height 12
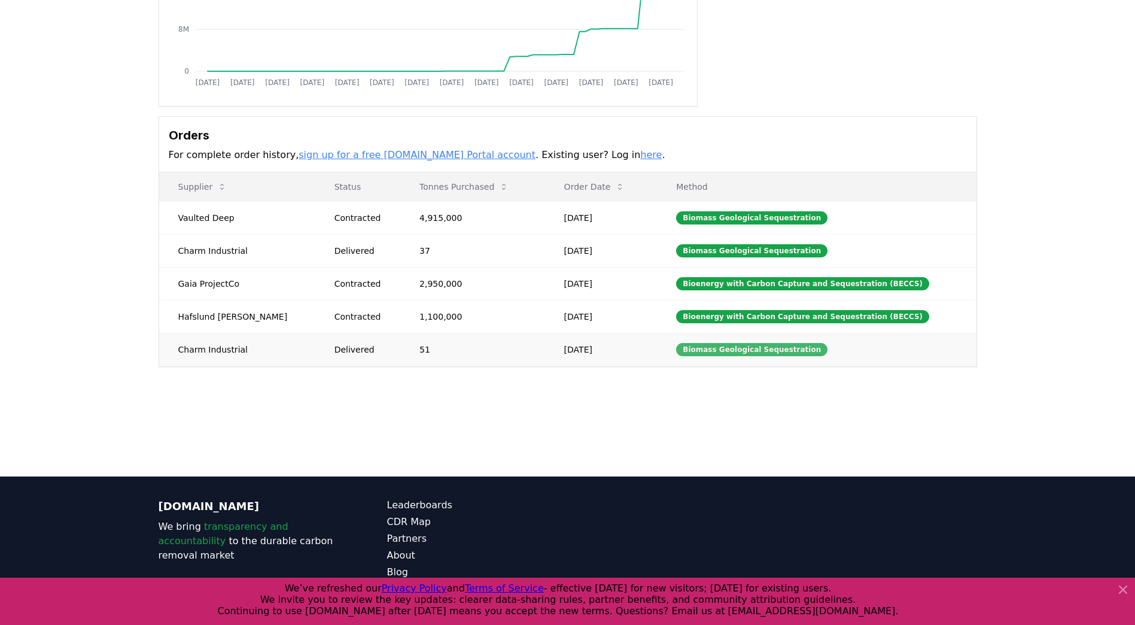
scroll to position [282, 0]
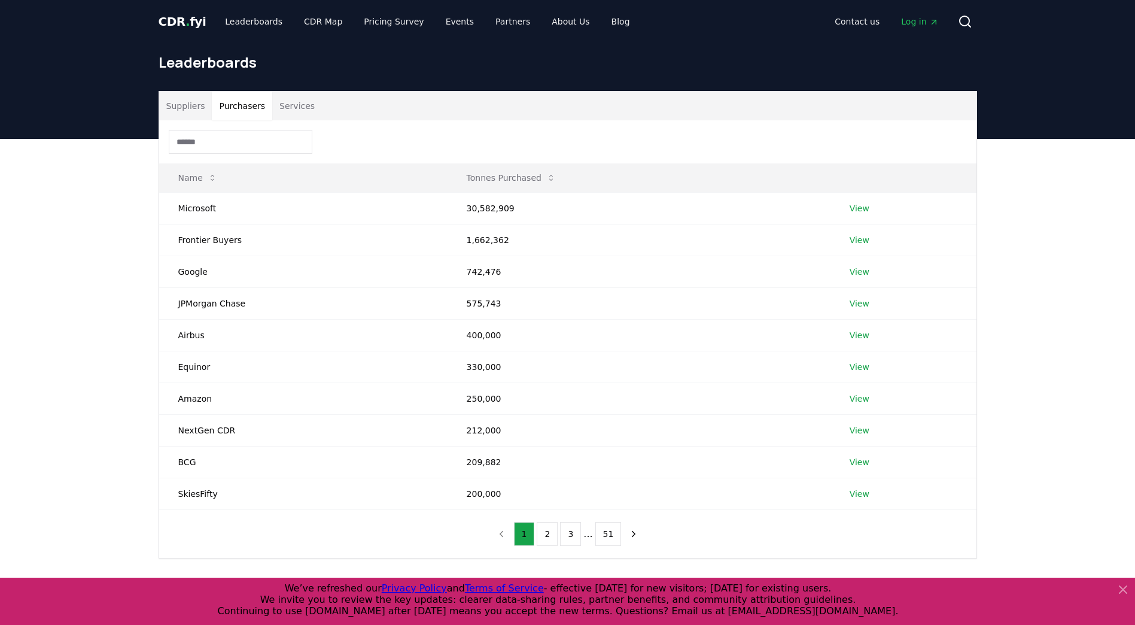
click at [247, 108] on button "Purchasers" at bounding box center [242, 106] width 60 height 29
click at [859, 397] on link "View" at bounding box center [860, 399] width 20 height 12
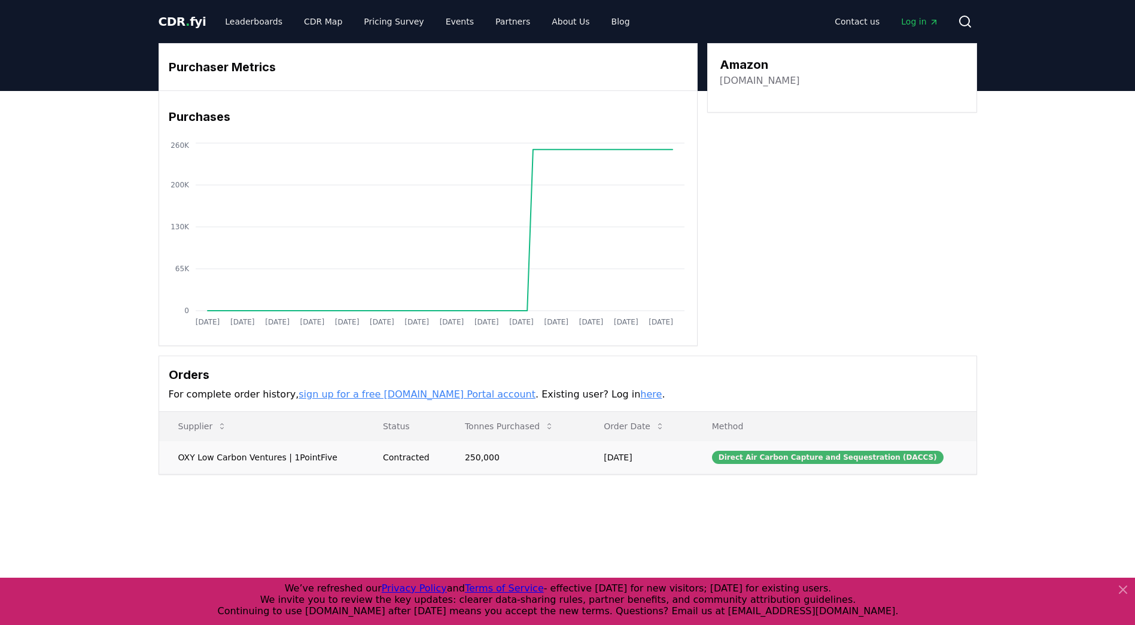
click at [769, 453] on div "Direct Air Carbon Capture and Sequestration (DACCS)" at bounding box center [828, 457] width 232 height 13
drag, startPoint x: 725, startPoint y: 454, endPoint x: 753, endPoint y: 454, distance: 28.1
click at [730, 454] on td "Direct Air Carbon Capture and Sequestration (DACCS)" at bounding box center [835, 456] width 284 height 33
click at [753, 454] on div "Direct Air Carbon Capture and Sequestration (DACCS)" at bounding box center [828, 457] width 232 height 13
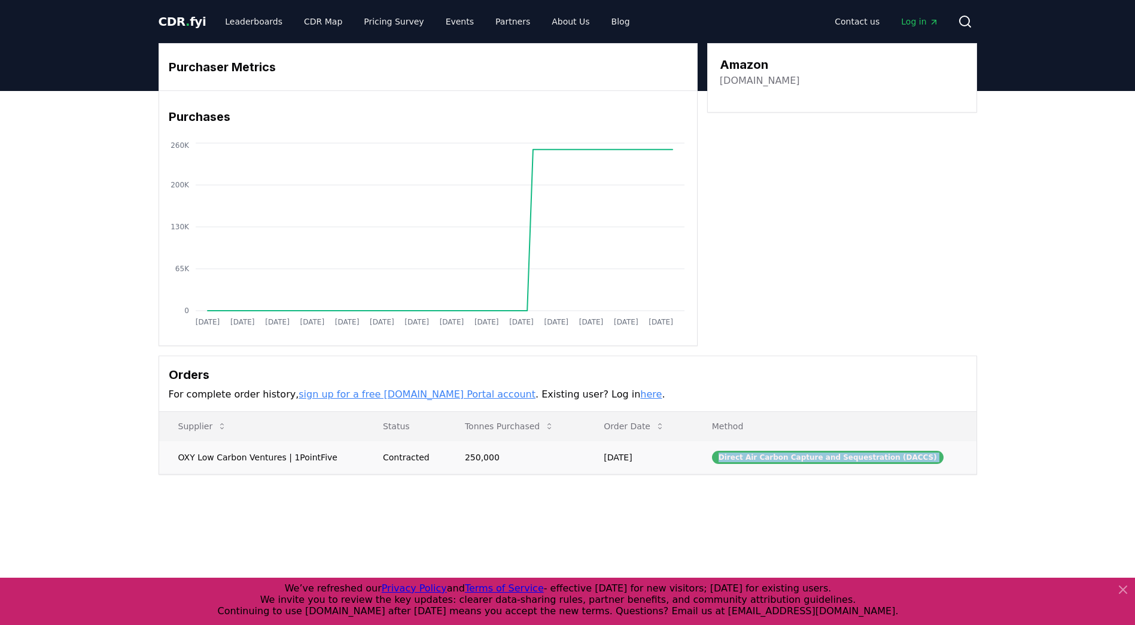
click at [753, 454] on div "Direct Air Carbon Capture and Sequestration (DACCS)" at bounding box center [828, 457] width 232 height 13
drag, startPoint x: 753, startPoint y: 454, endPoint x: 565, endPoint y: 454, distance: 187.3
click at [565, 454] on td "250,000" at bounding box center [515, 456] width 139 height 33
click at [420, 455] on div "Contracted" at bounding box center [409, 457] width 53 height 12
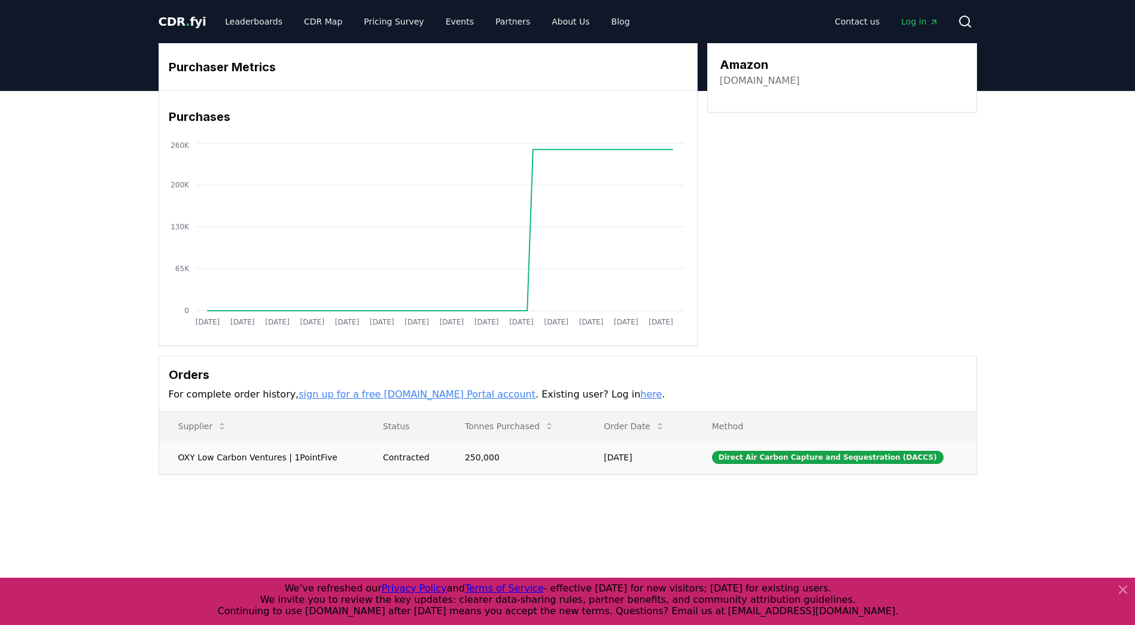
click at [395, 457] on div "Contracted" at bounding box center [409, 457] width 53 height 12
drag, startPoint x: 212, startPoint y: 457, endPoint x: 328, endPoint y: 457, distance: 116.1
click at [328, 457] on td "OXY Low Carbon Ventures | 1PointFive" at bounding box center [261, 456] width 205 height 33
drag, startPoint x: 328, startPoint y: 457, endPoint x: 352, endPoint y: 479, distance: 32.2
click at [352, 479] on div "Purchaser Metrics Purchases Jan 2019 Jul 2019 Jan 2020 Jul 2020 Jan 2021 Jul 20…" at bounding box center [567, 306] width 1135 height 431
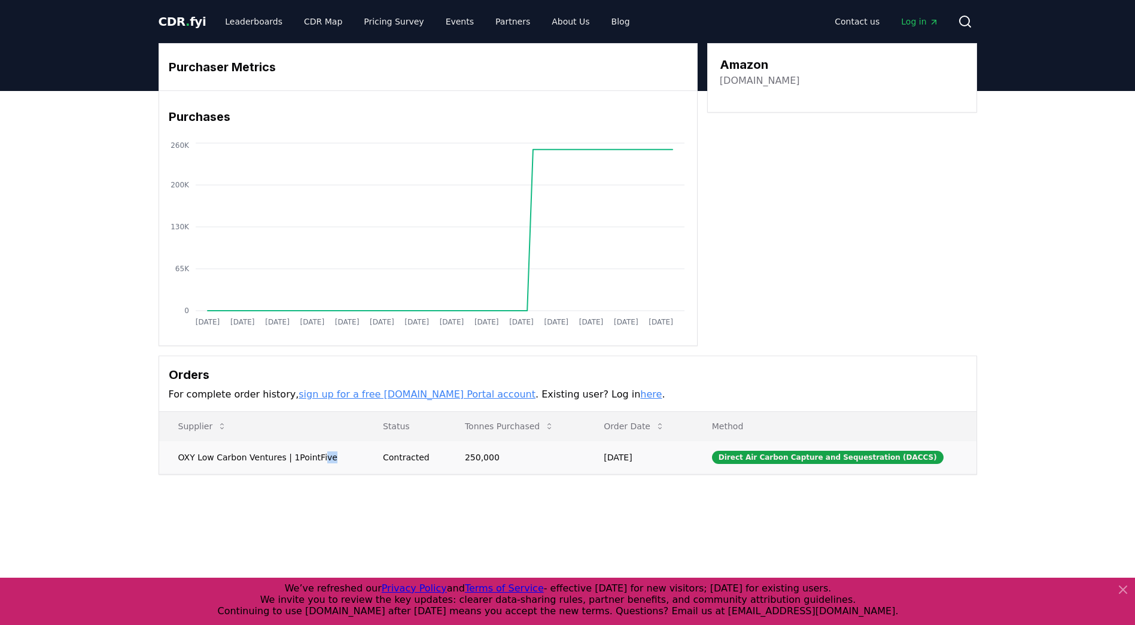
drag, startPoint x: 328, startPoint y: 458, endPoint x: 316, endPoint y: 460, distance: 12.0
click at [316, 460] on td "OXY Low Carbon Ventures | 1PointFive" at bounding box center [261, 456] width 205 height 33
click at [651, 450] on td "Sep 12, 2023" at bounding box center [639, 456] width 108 height 33
